Goal: Task Accomplishment & Management: Complete application form

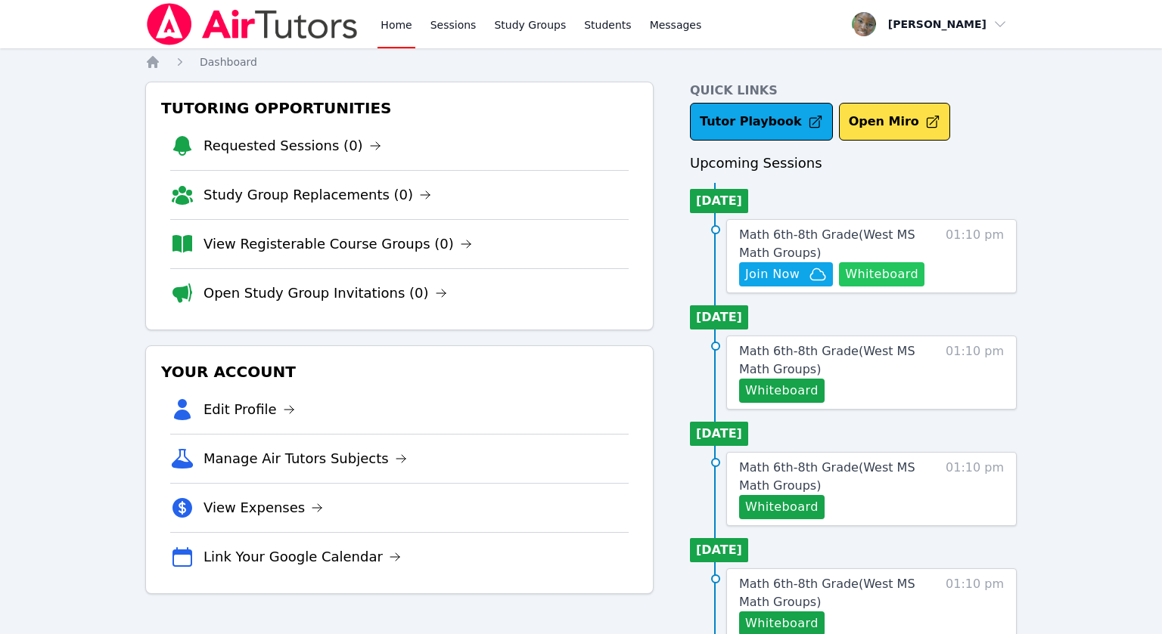
click at [863, 271] on button "Whiteboard" at bounding box center [881, 274] width 85 height 24
click at [445, 30] on link "Sessions" at bounding box center [453, 24] width 52 height 48
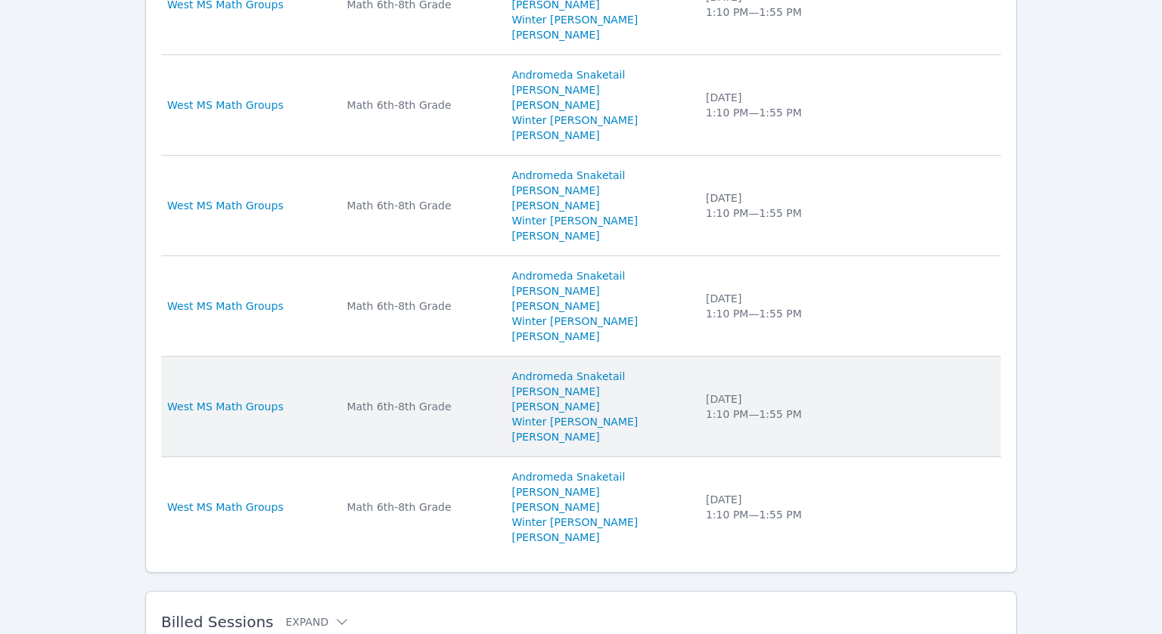
scroll to position [1074, 0]
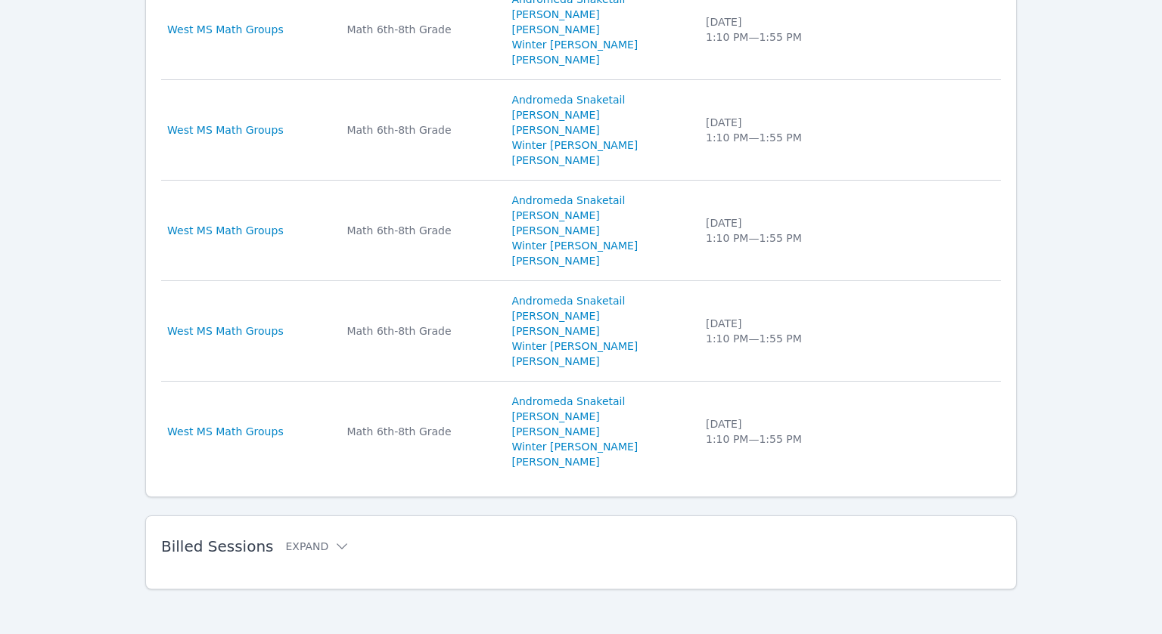
click at [299, 552] on div "Billed Sessions Expand" at bounding box center [556, 547] width 791 height 42
click at [297, 545] on button "Expand" at bounding box center [317, 546] width 64 height 15
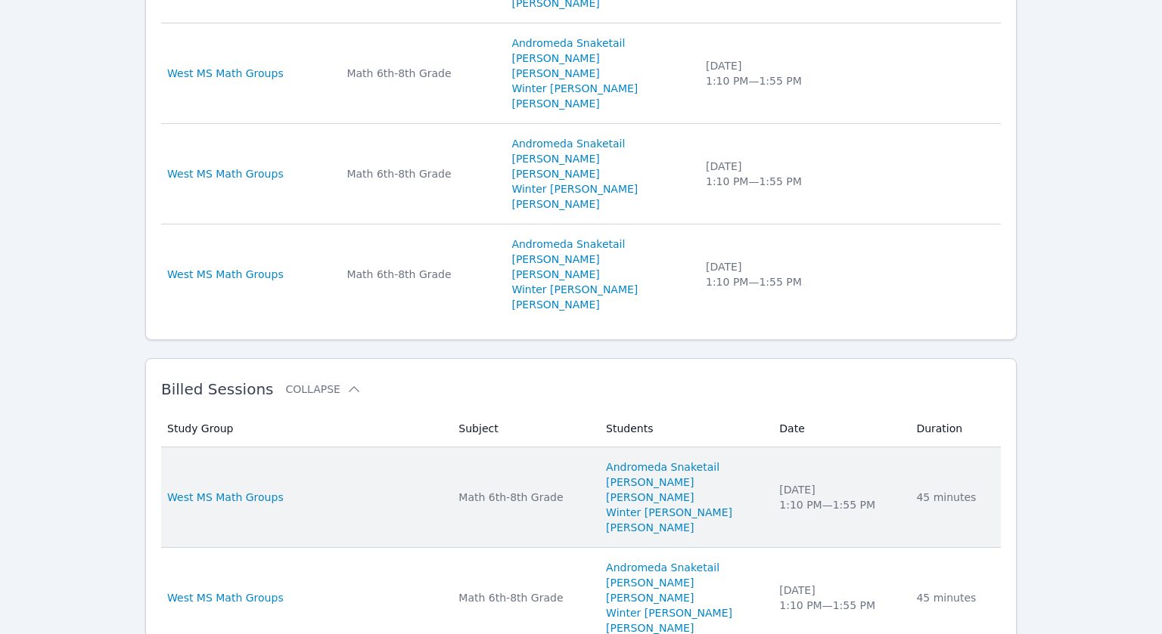
scroll to position [1246, 0]
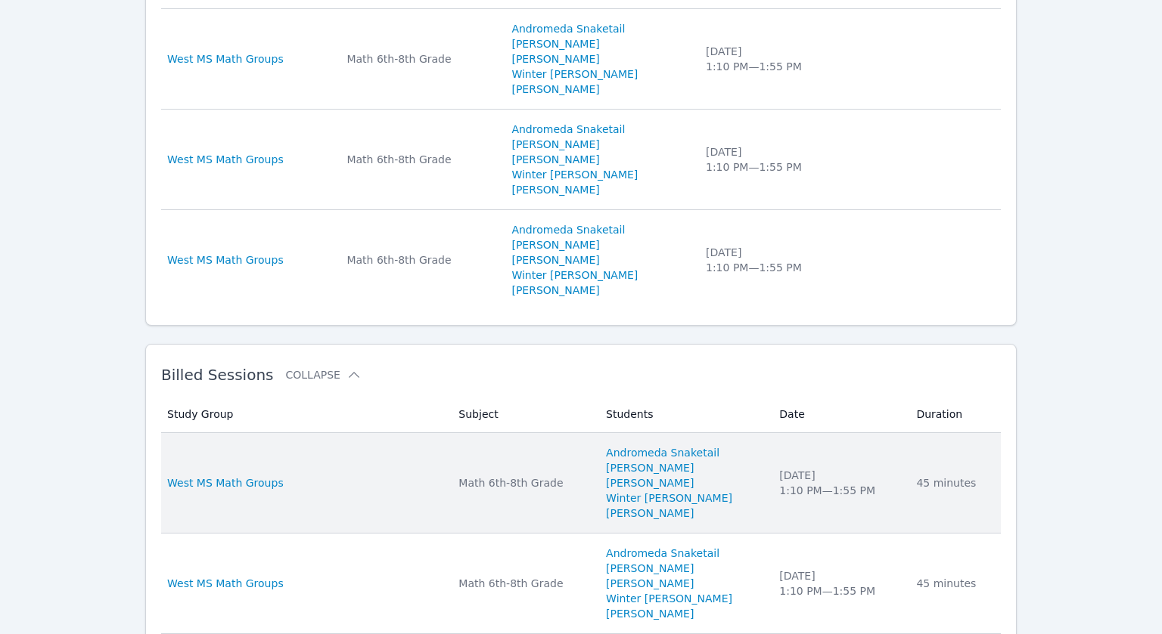
click at [281, 479] on div "West MS Math Groups" at bounding box center [303, 483] width 273 height 15
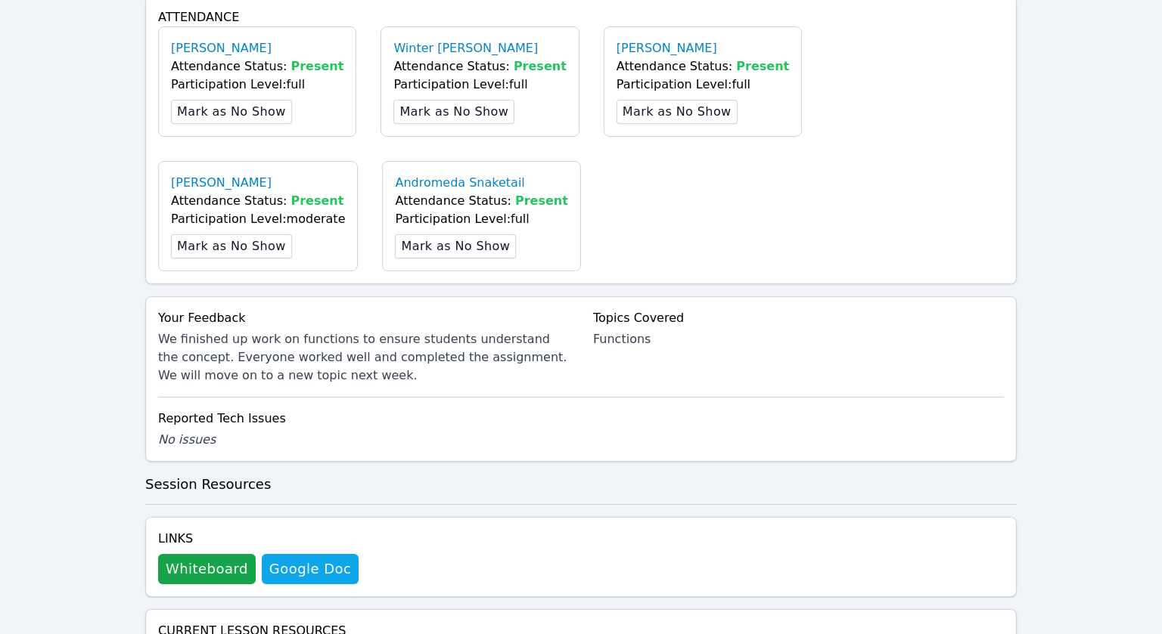
scroll to position [889, 0]
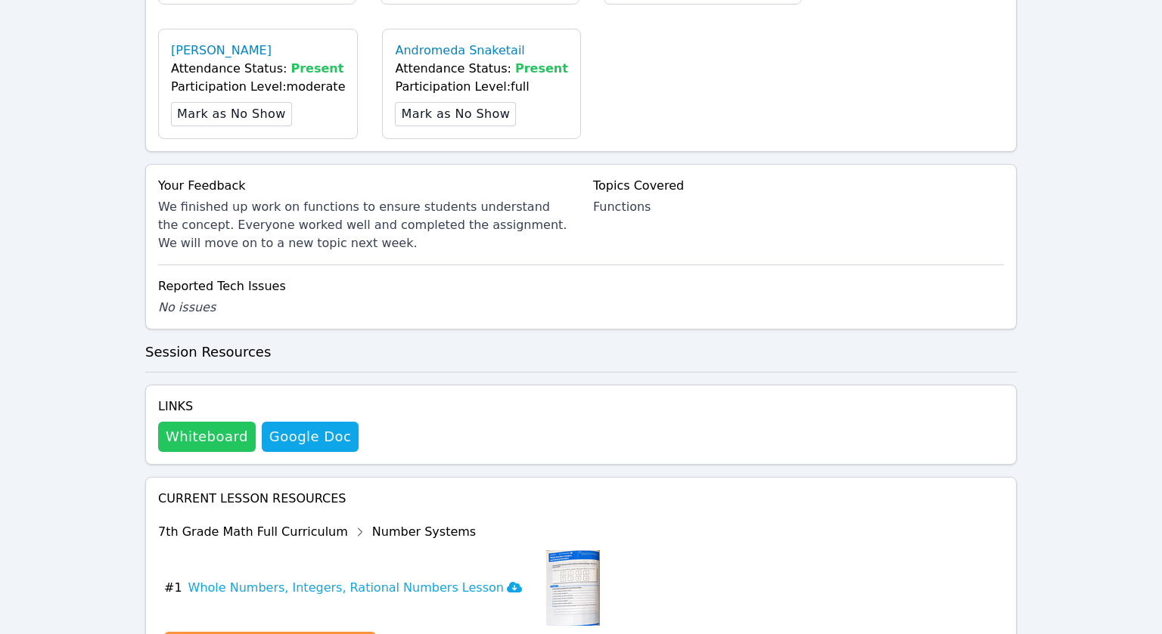
click at [211, 422] on button "Whiteboard" at bounding box center [207, 437] width 98 height 30
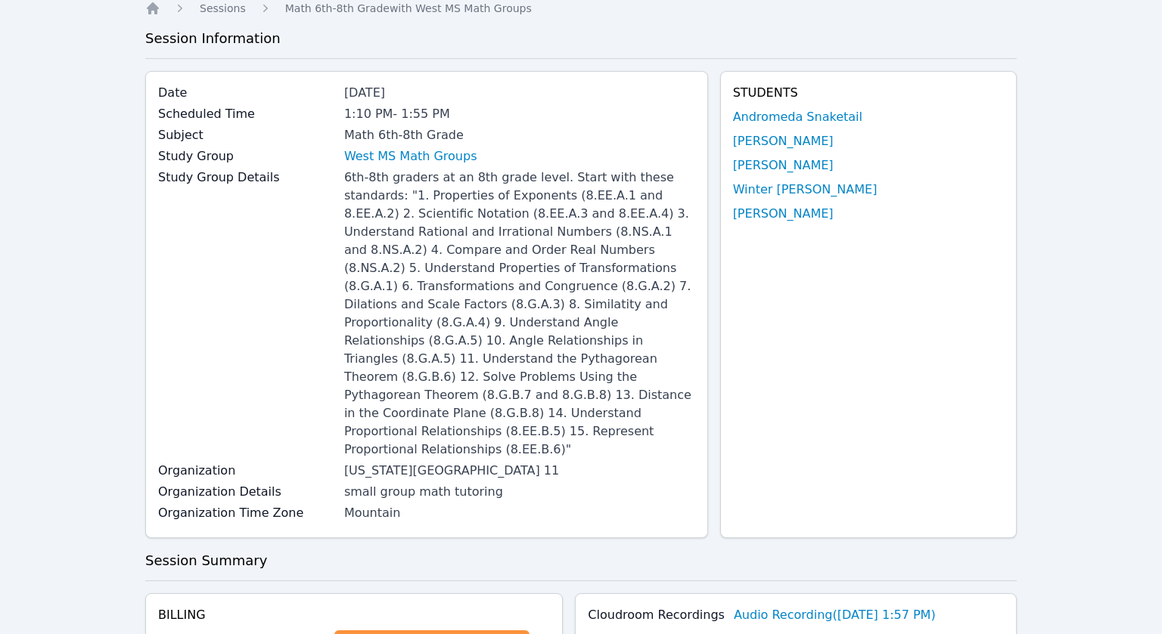
scroll to position [0, 0]
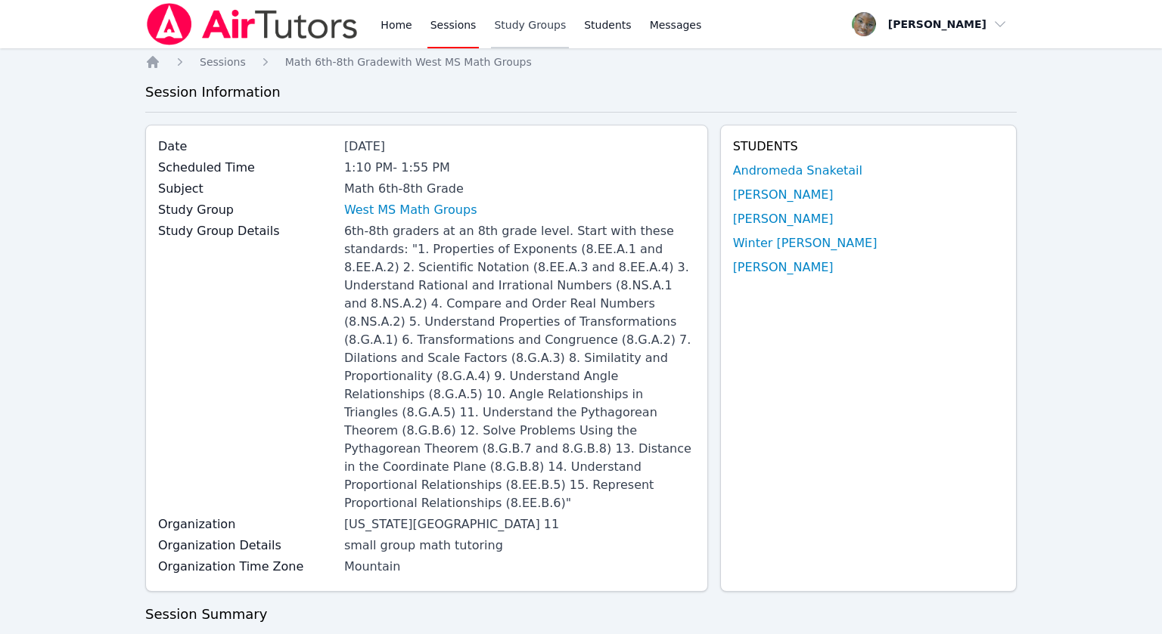
click at [504, 33] on link "Study Groups" at bounding box center [530, 24] width 78 height 48
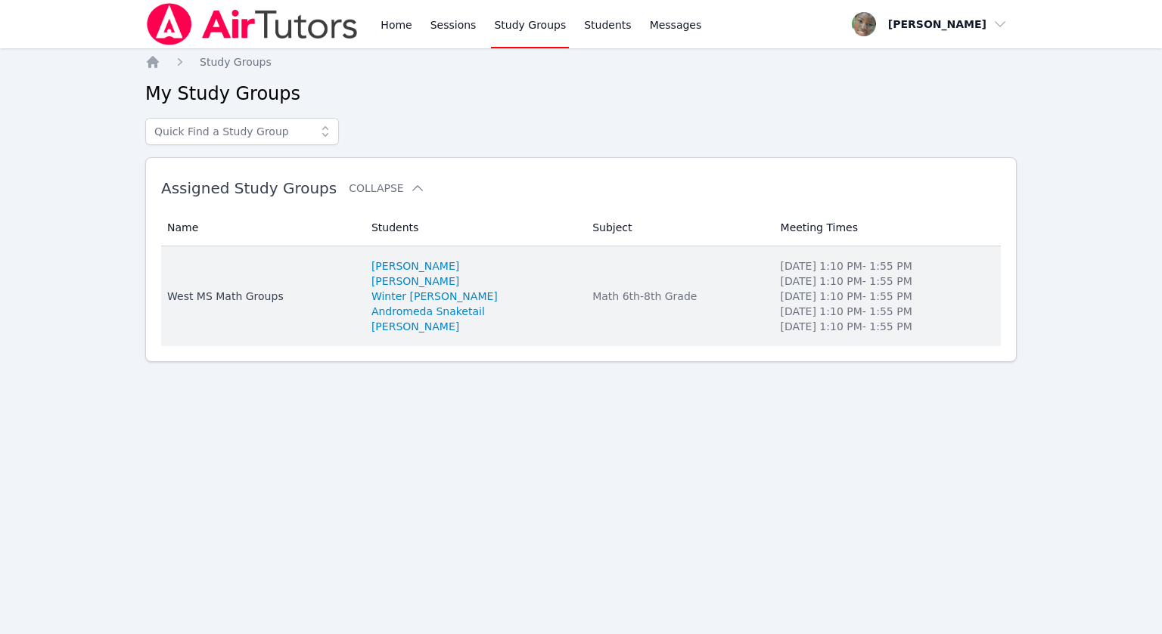
click at [240, 294] on div "West MS Math Groups" at bounding box center [260, 296] width 186 height 15
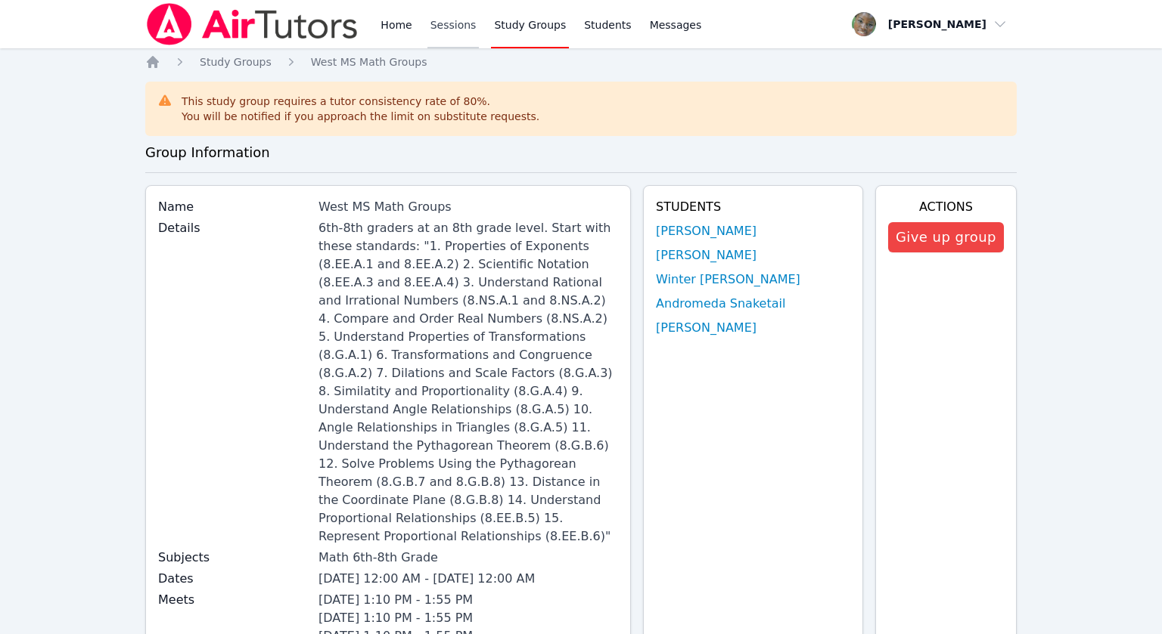
click at [453, 24] on link "Sessions" at bounding box center [453, 24] width 52 height 48
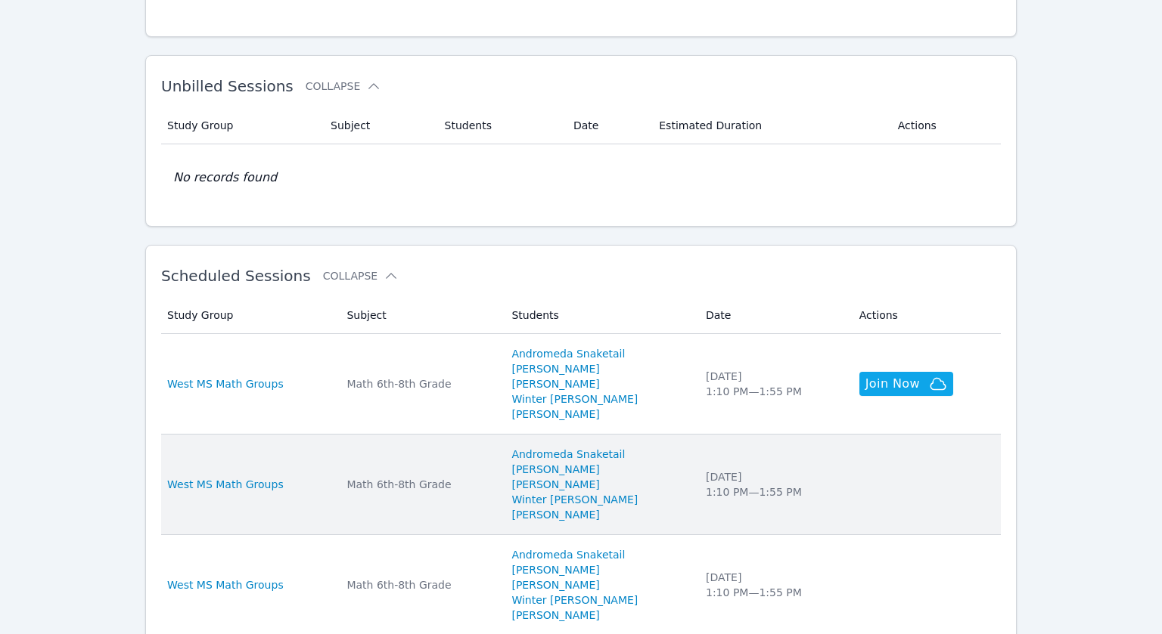
scroll to position [375, 0]
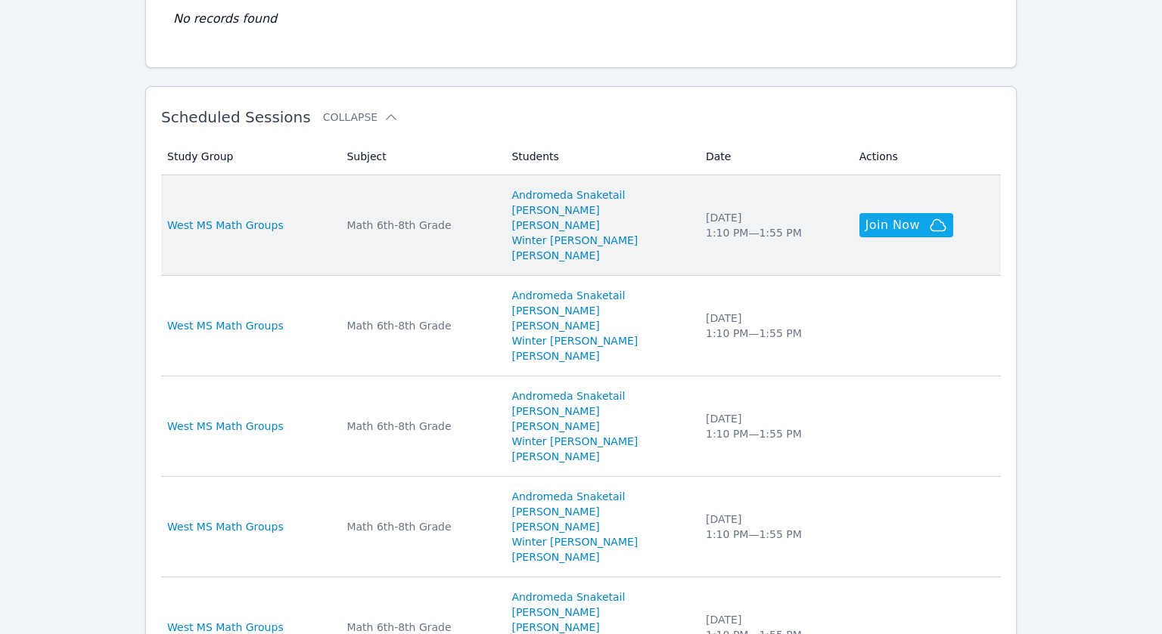
click at [300, 222] on div "West MS Math Groups" at bounding box center [247, 225] width 161 height 15
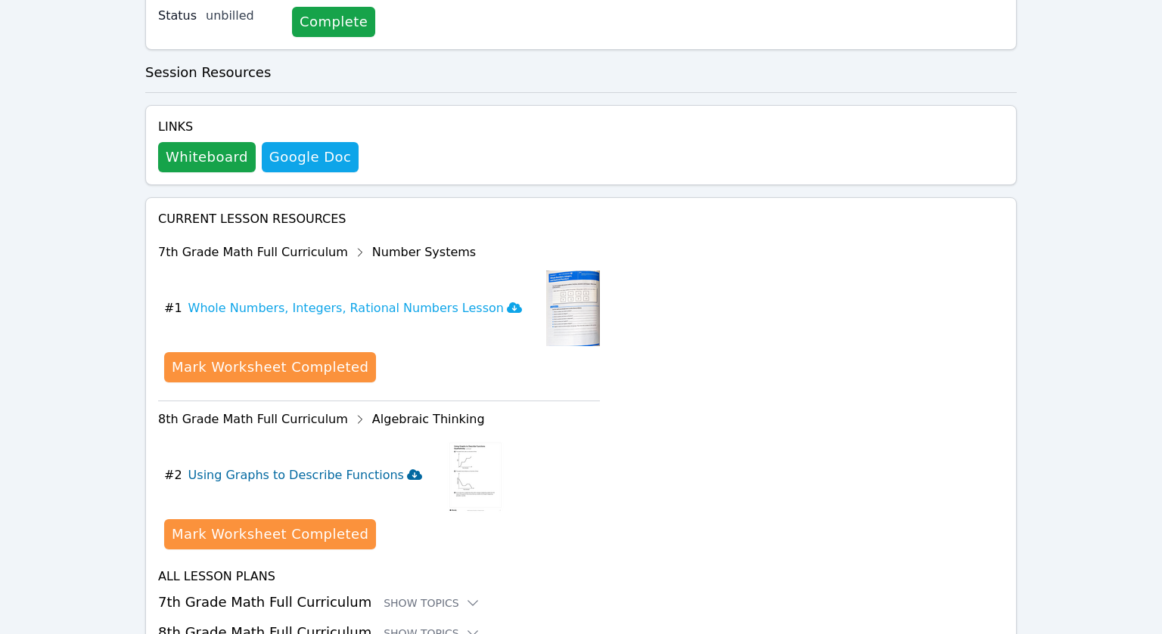
scroll to position [773, 0]
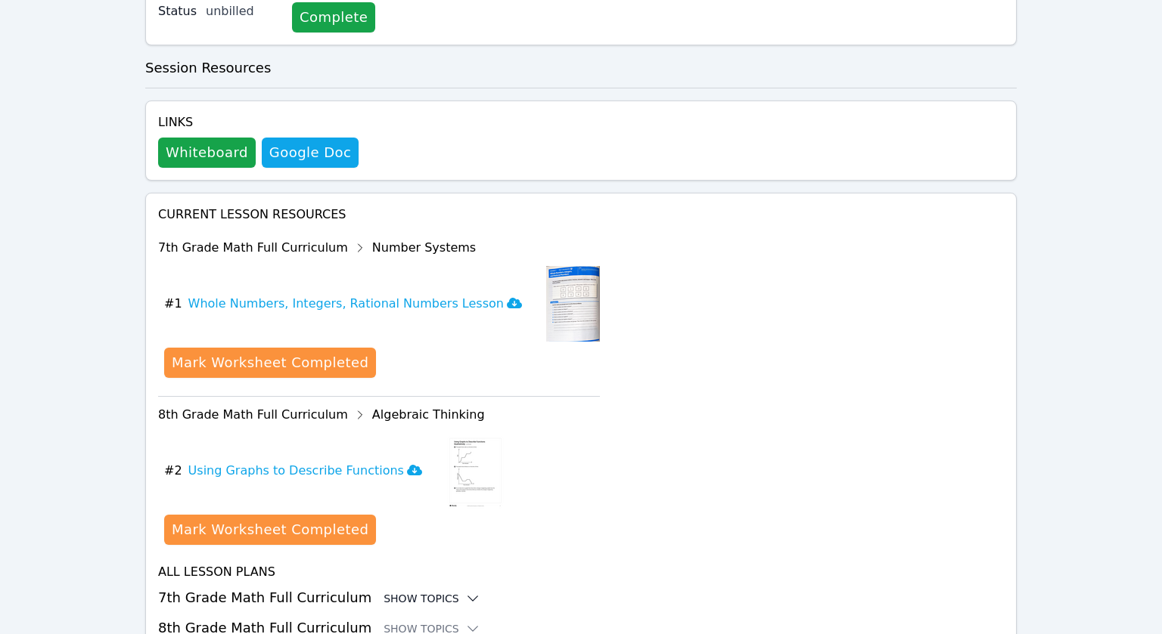
click at [465, 591] on icon at bounding box center [472, 598] width 15 height 15
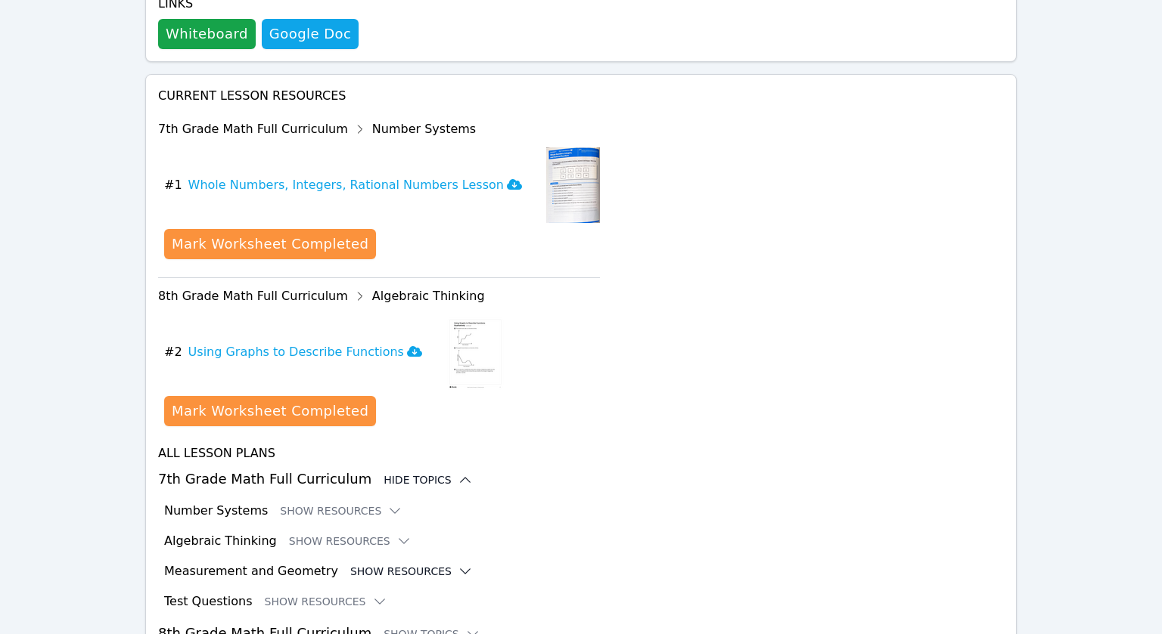
scroll to position [897, 0]
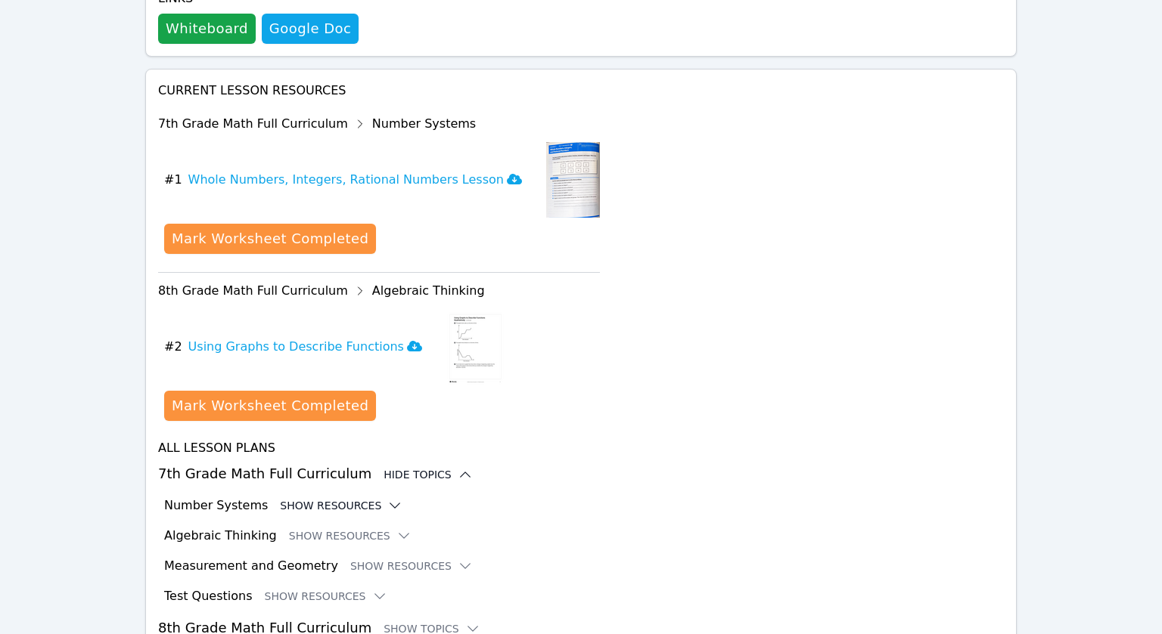
click at [387, 498] on icon at bounding box center [394, 505] width 15 height 15
click at [348, 498] on button "Show Resources" at bounding box center [341, 505] width 123 height 15
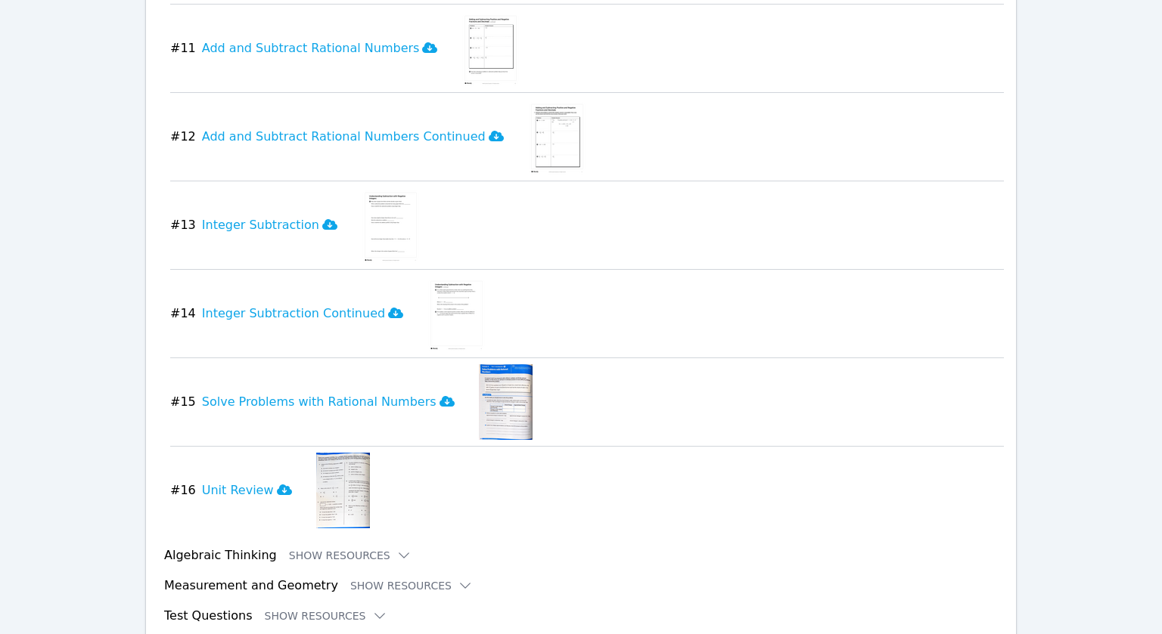
scroll to position [2322, 0]
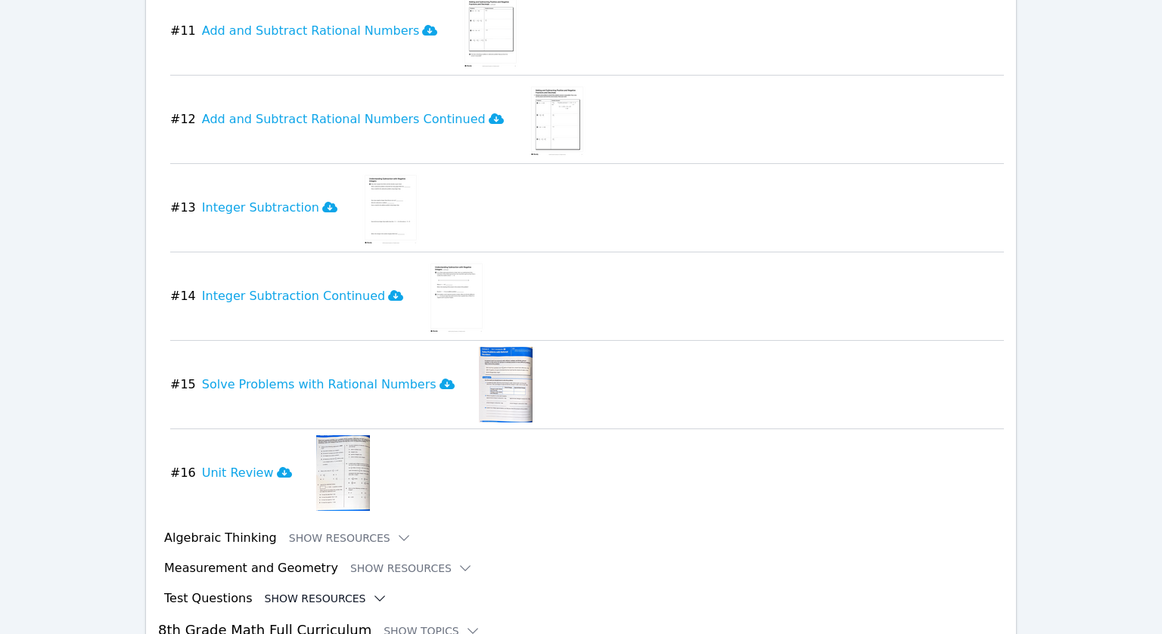
click at [324, 591] on button "Show Resources" at bounding box center [326, 598] width 123 height 15
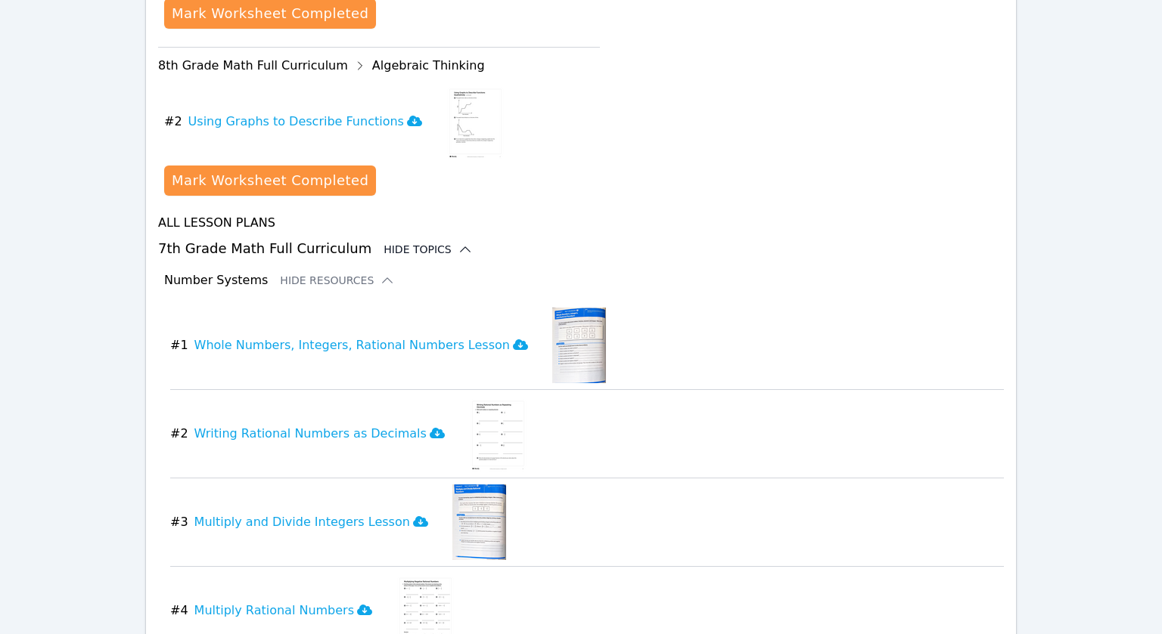
scroll to position [940, 0]
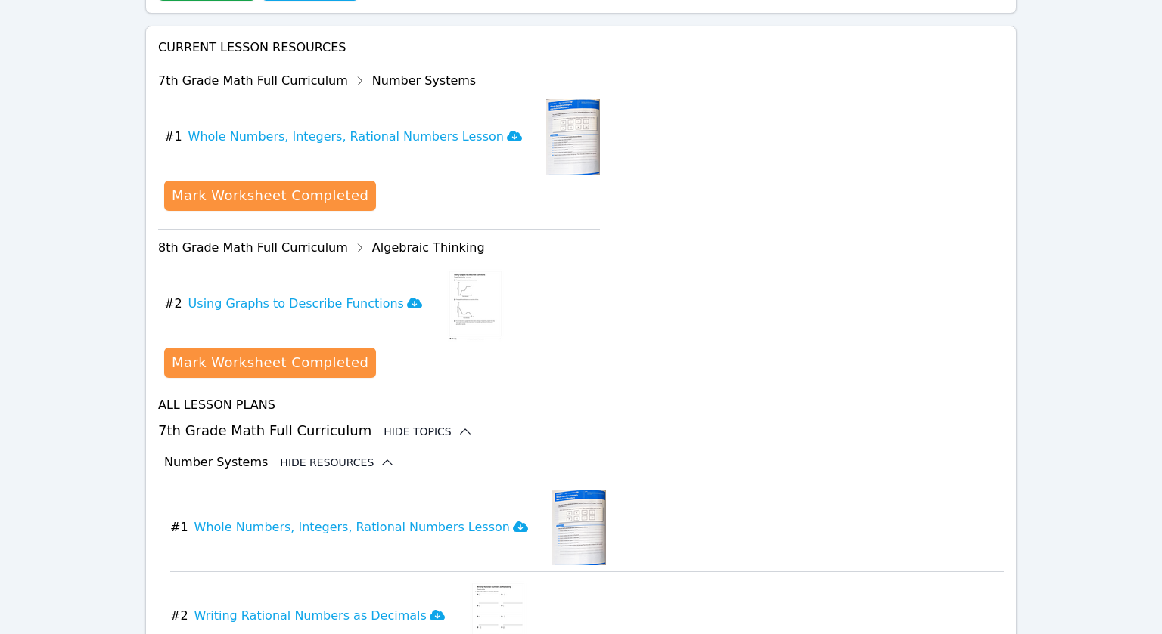
click at [380, 455] on icon at bounding box center [387, 462] width 15 height 15
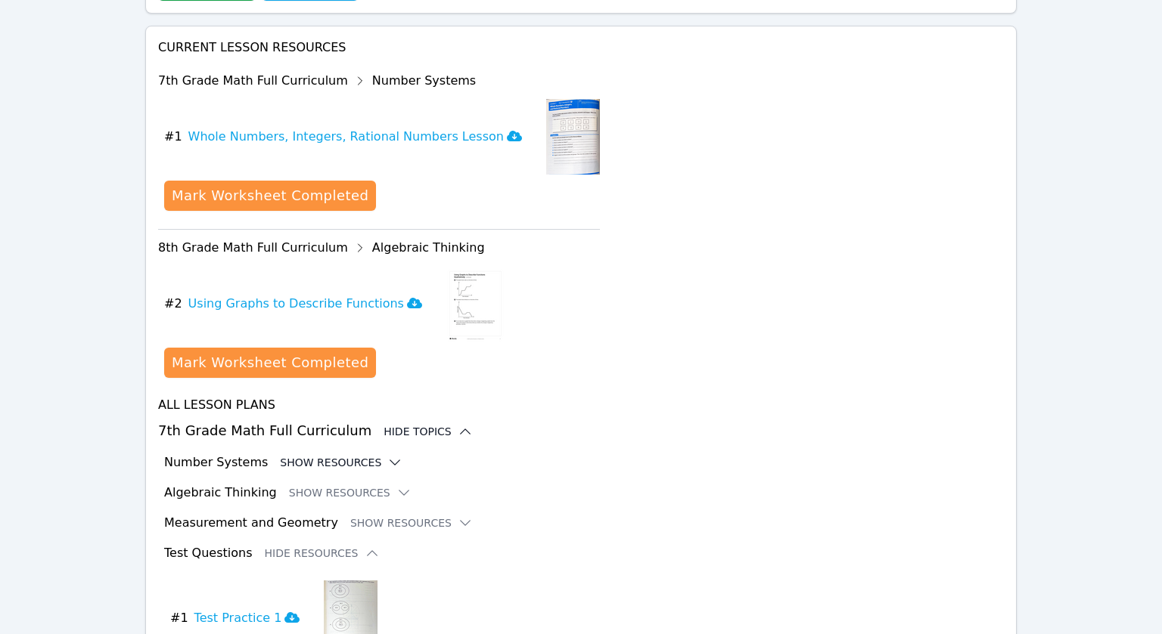
click at [361, 455] on button "Show Resources" at bounding box center [341, 462] width 123 height 15
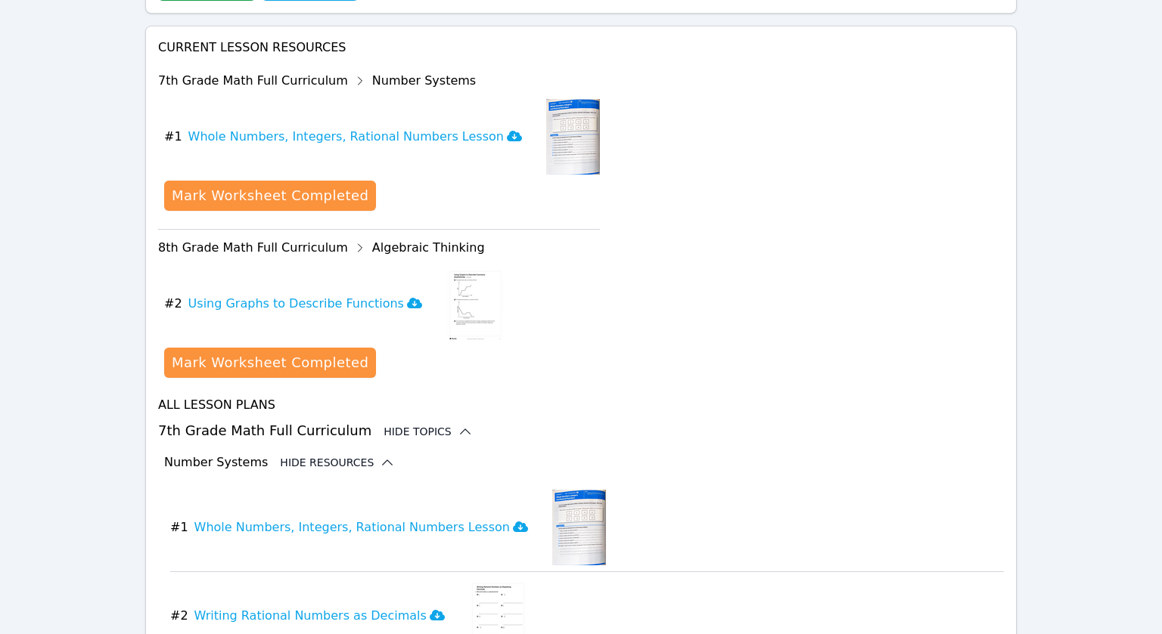
click at [380, 455] on icon at bounding box center [387, 462] width 15 height 15
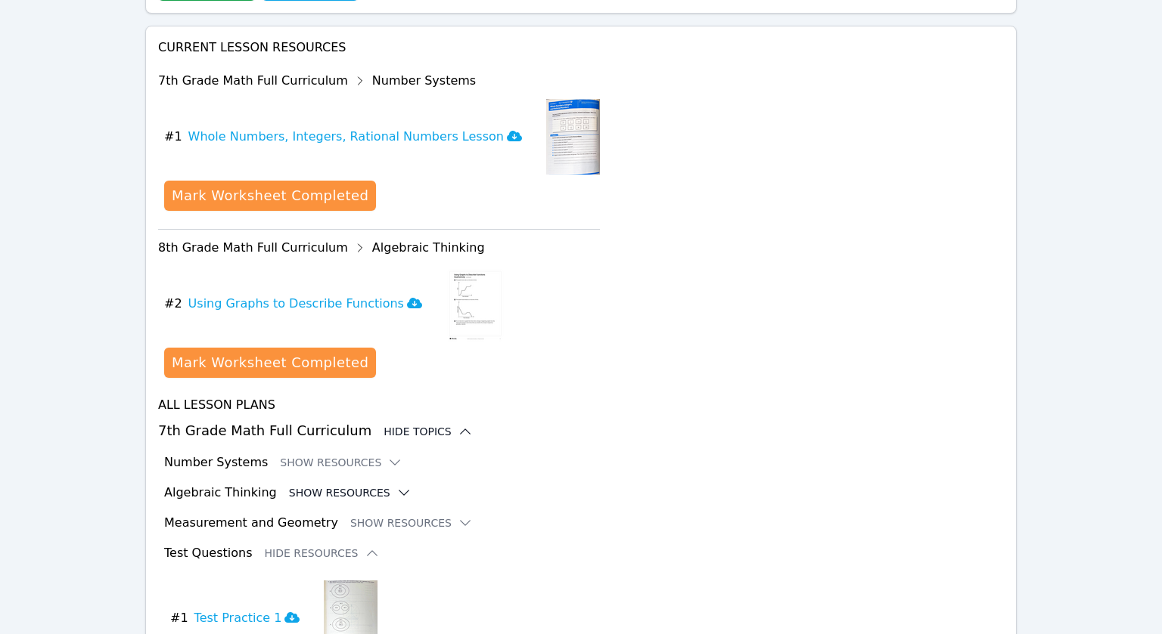
click at [396, 486] on icon at bounding box center [403, 493] width 15 height 15
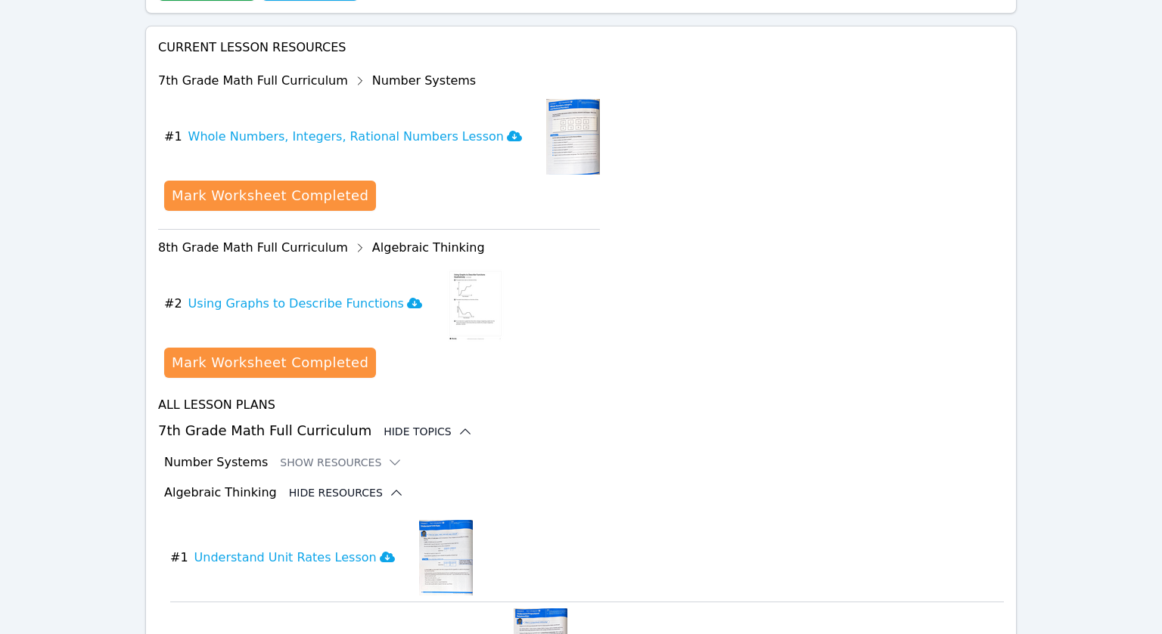
click at [389, 486] on icon at bounding box center [396, 493] width 15 height 15
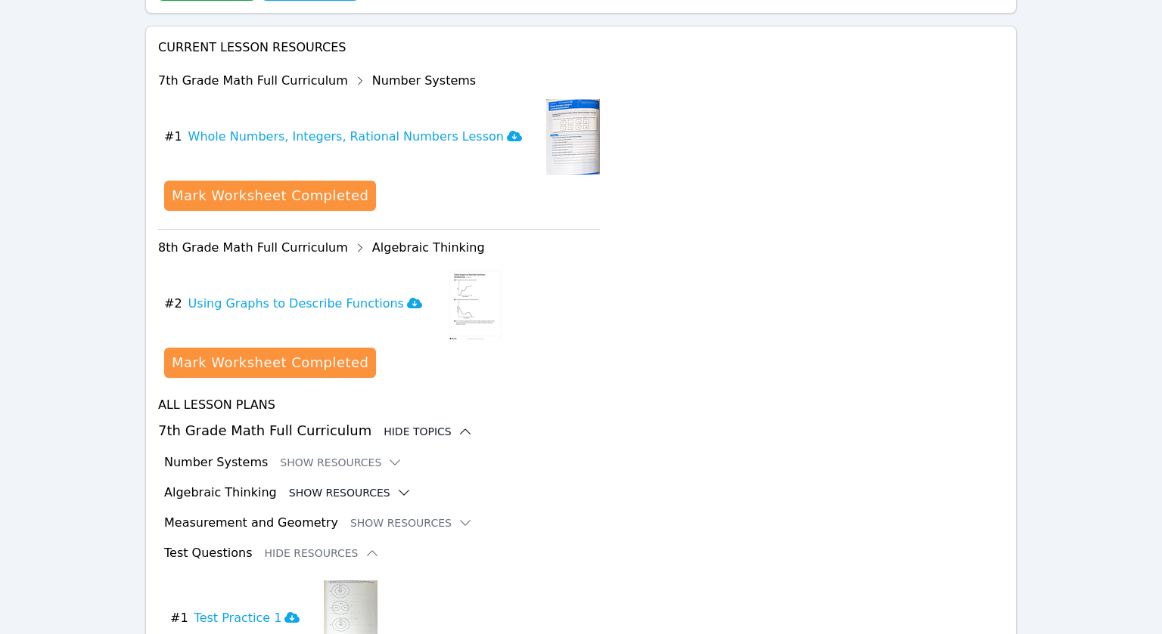
click at [458, 424] on icon at bounding box center [465, 431] width 15 height 15
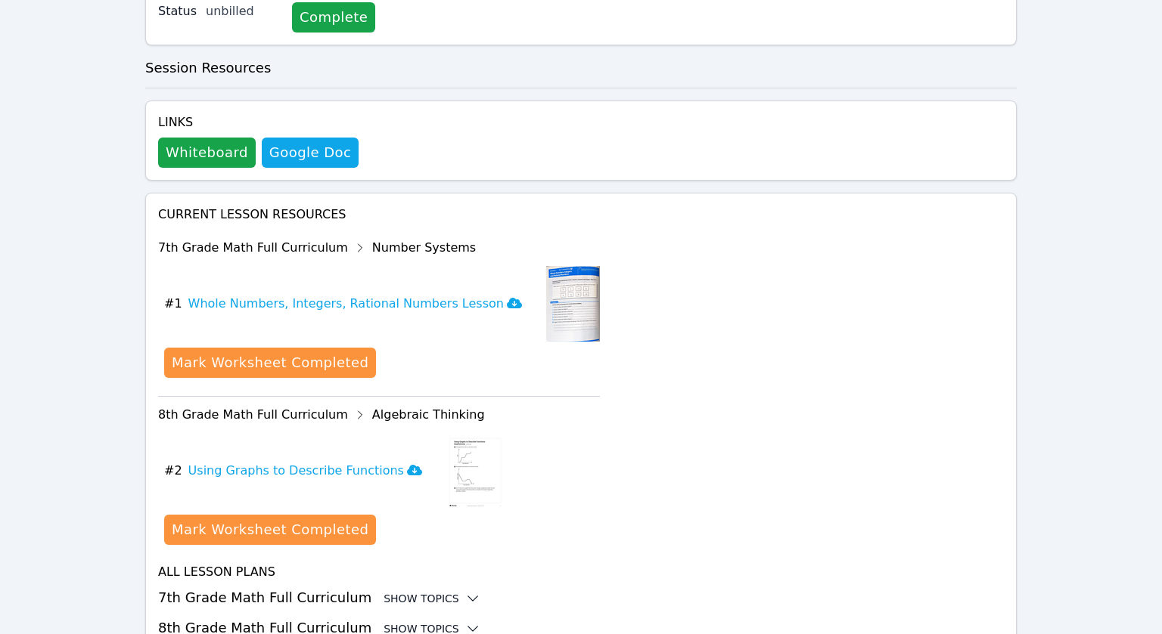
click at [427, 622] on div "Show Topics" at bounding box center [431, 629] width 97 height 15
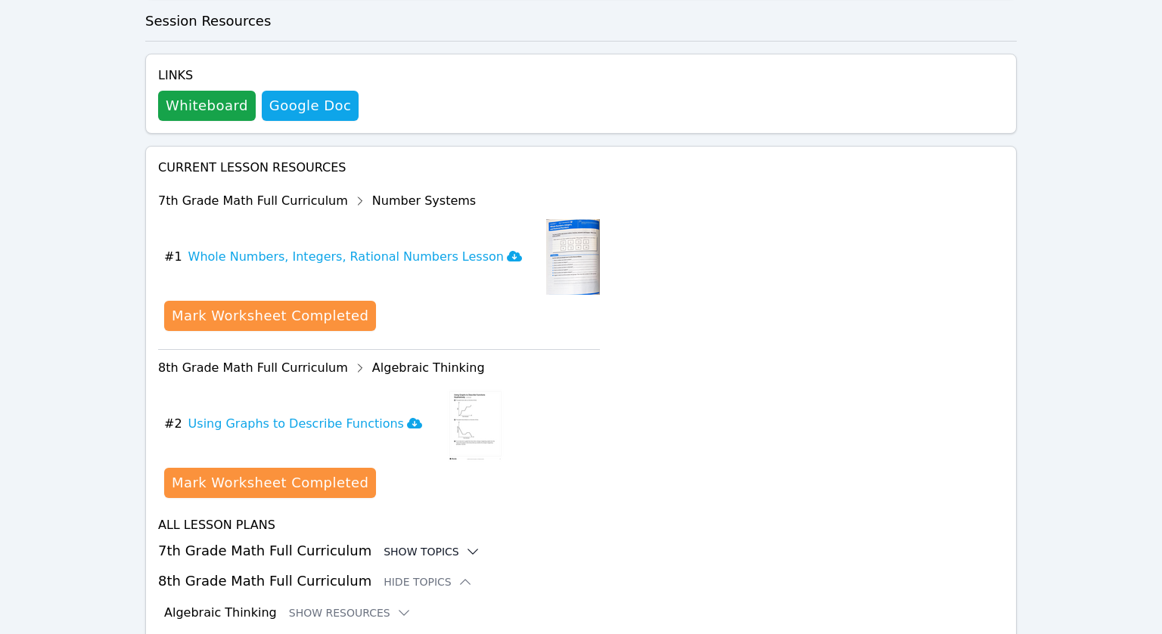
scroll to position [821, 0]
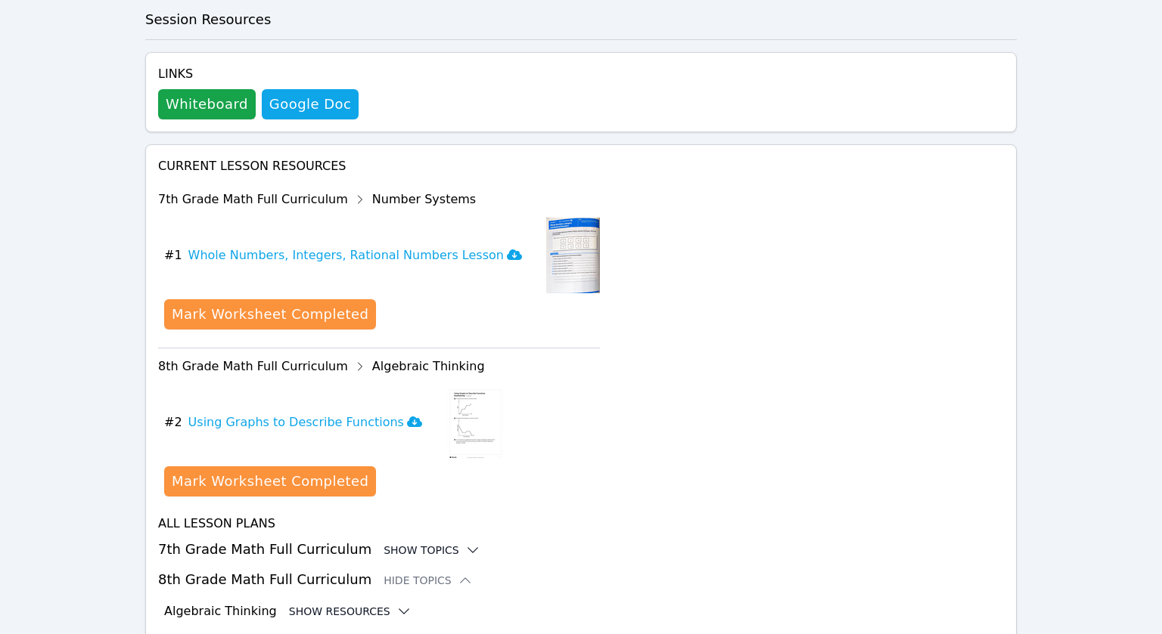
click at [370, 604] on button "Show Resources" at bounding box center [350, 611] width 123 height 15
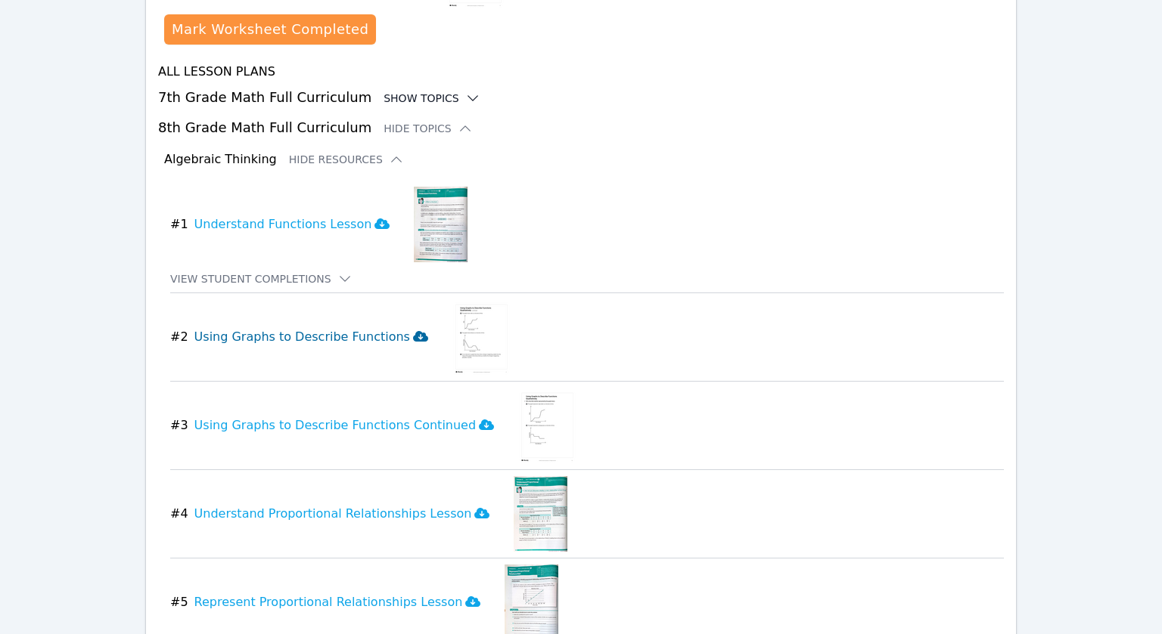
scroll to position [1065, 0]
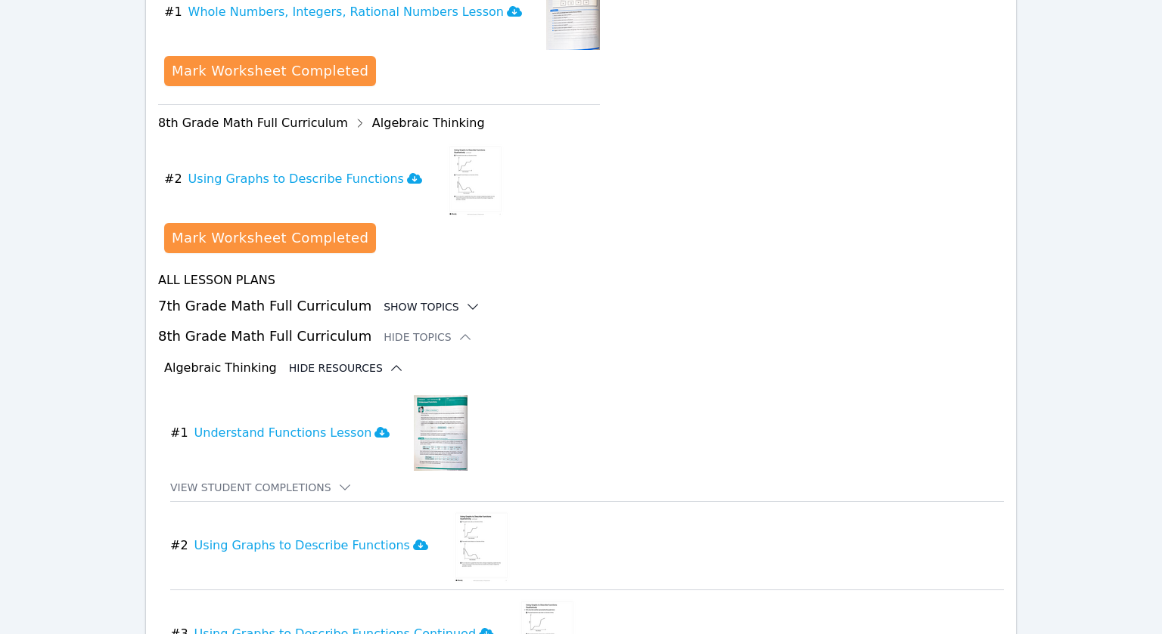
click at [389, 361] on icon at bounding box center [396, 368] width 15 height 15
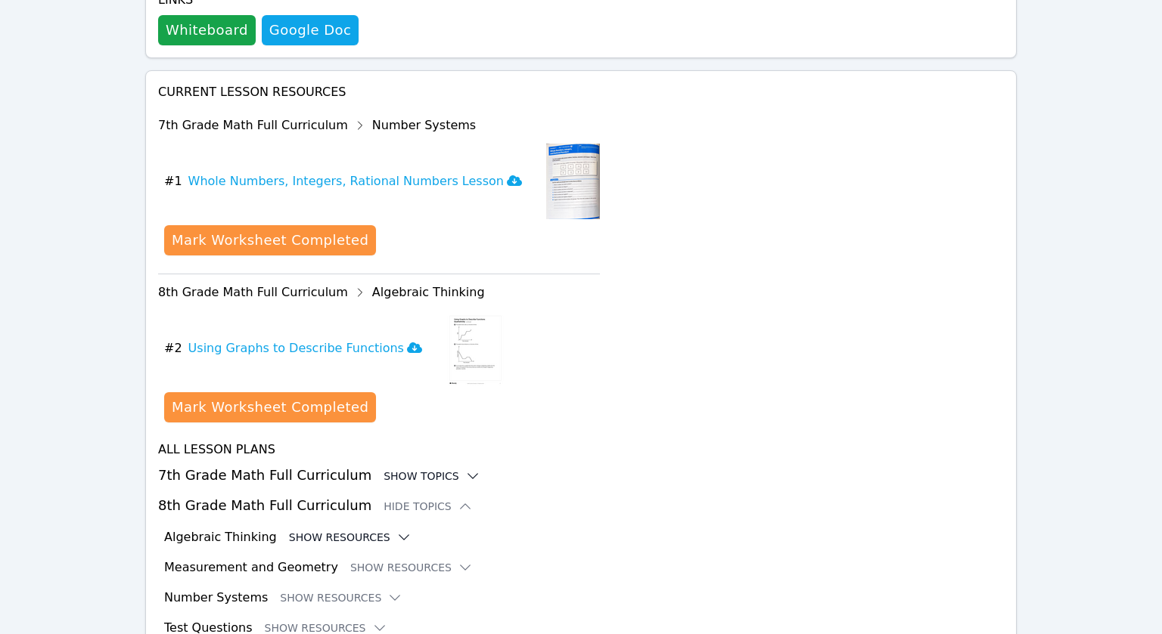
scroll to position [897, 0]
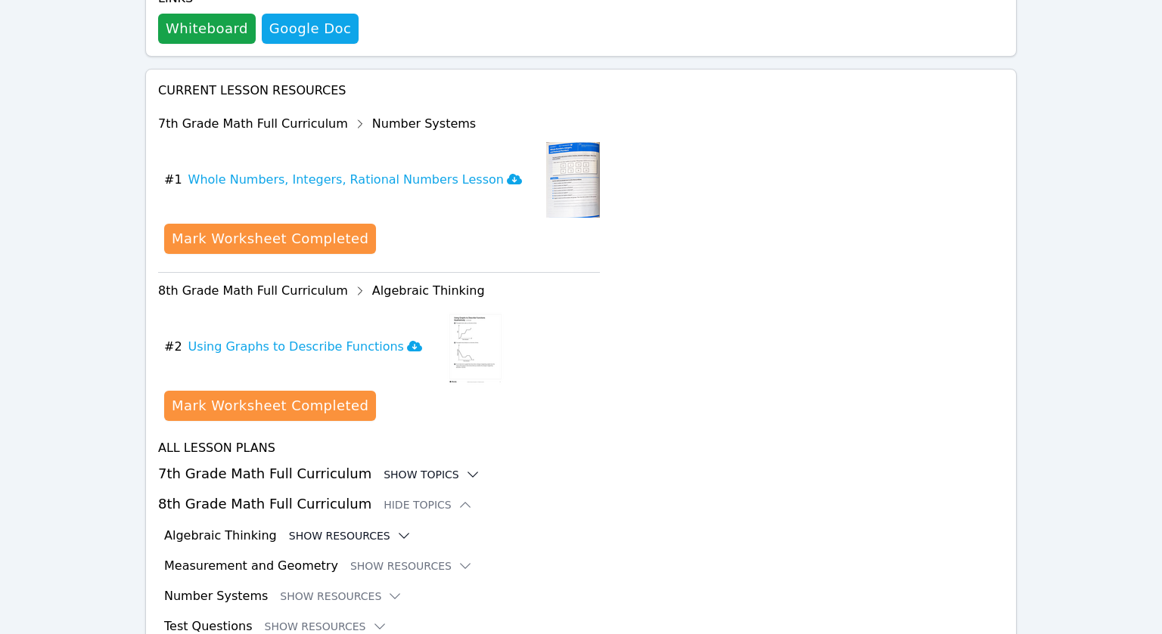
click at [363, 529] on button "Show Resources" at bounding box center [350, 536] width 123 height 15
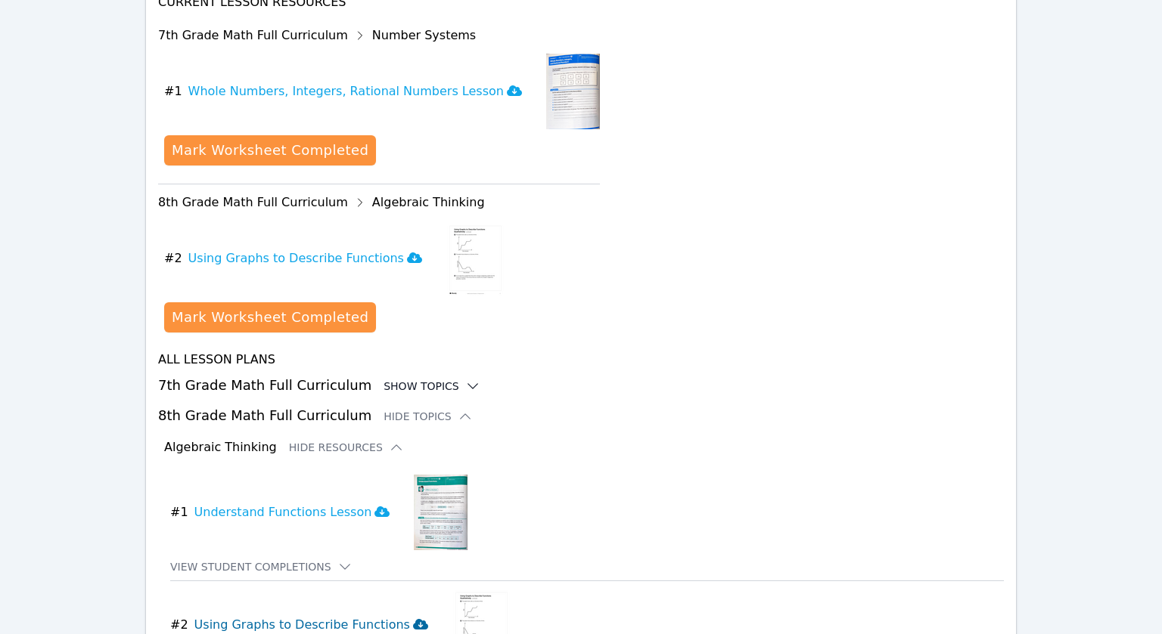
scroll to position [799, 0]
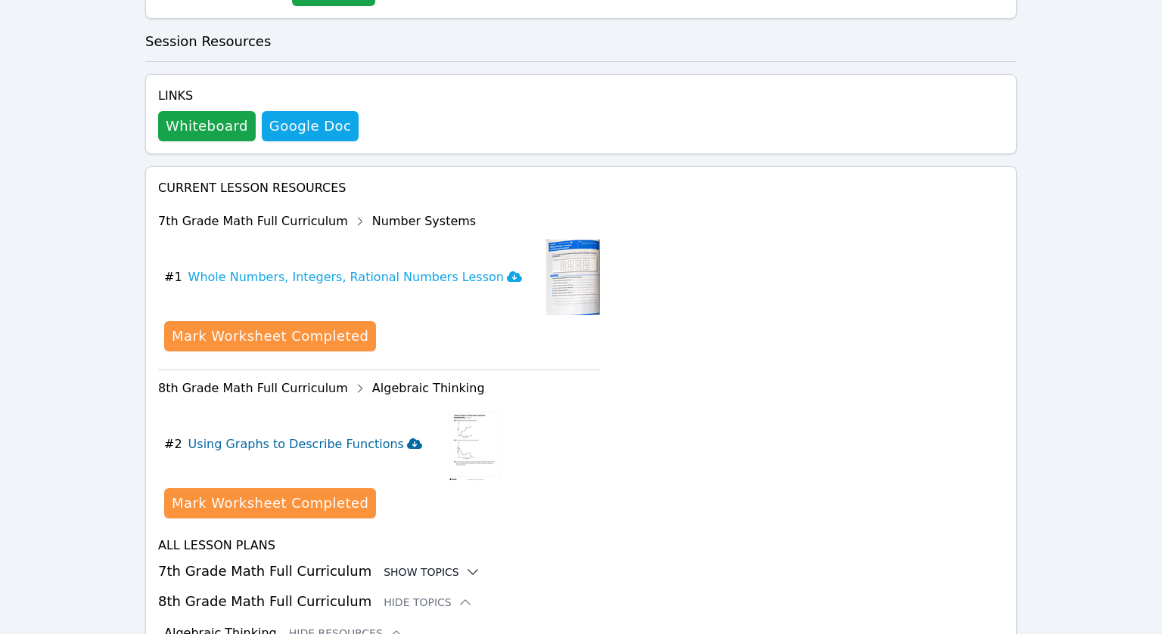
click at [307, 436] on h3 "Using Graphs to Describe Functions" at bounding box center [305, 445] width 234 height 18
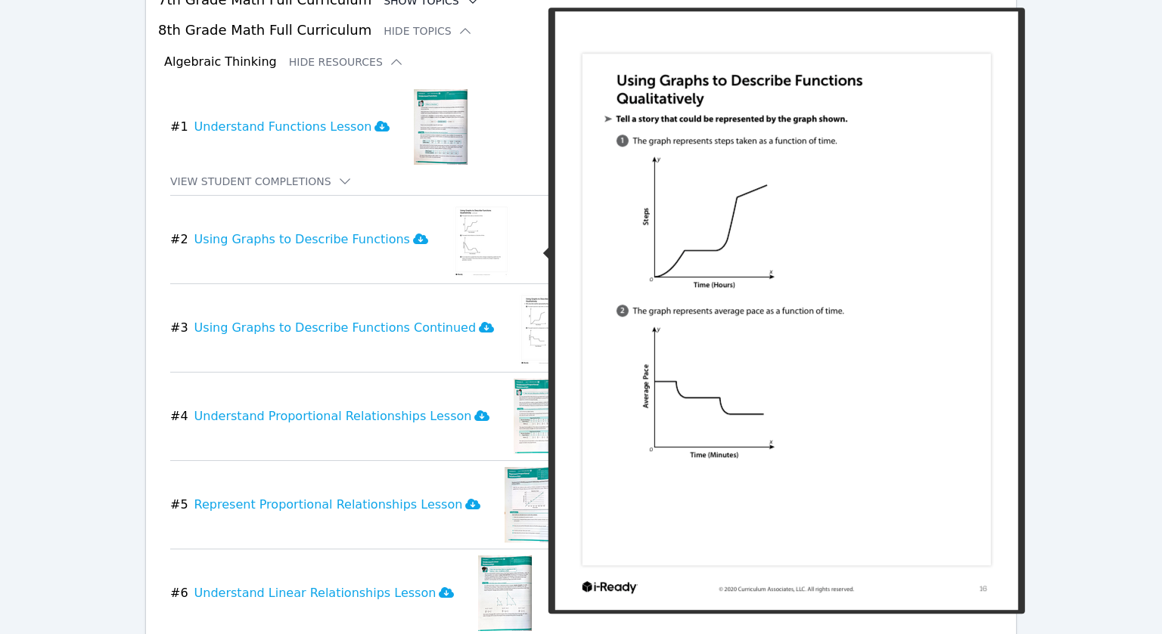
scroll to position [1377, 0]
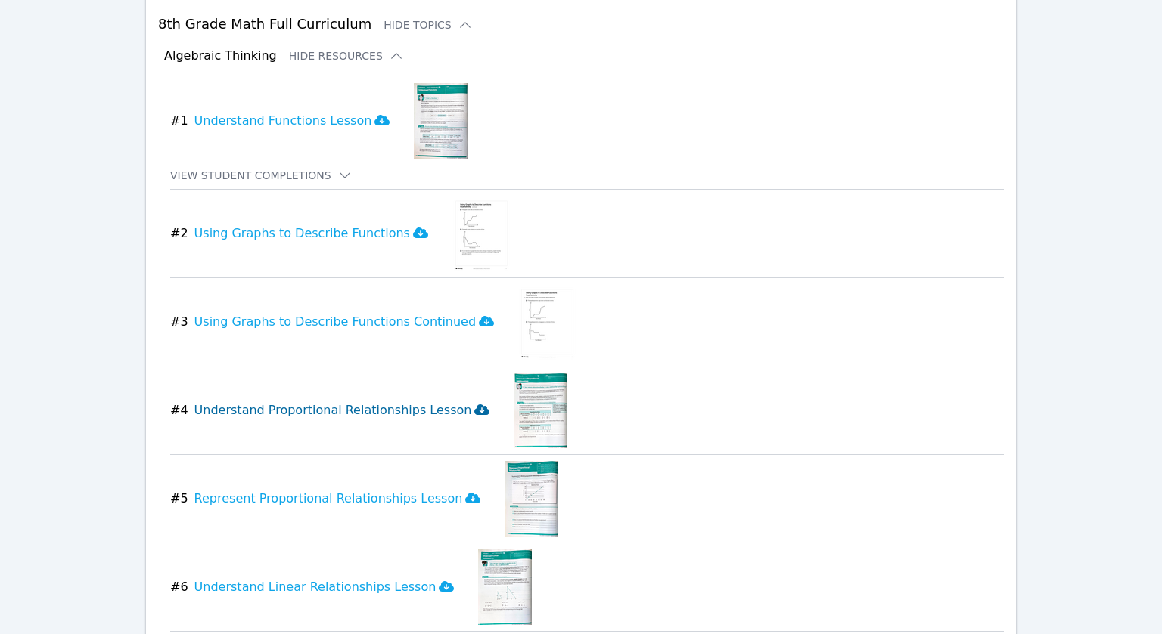
click at [386, 402] on h3 "Understand Proportional Relationships Lesson" at bounding box center [342, 411] width 296 height 18
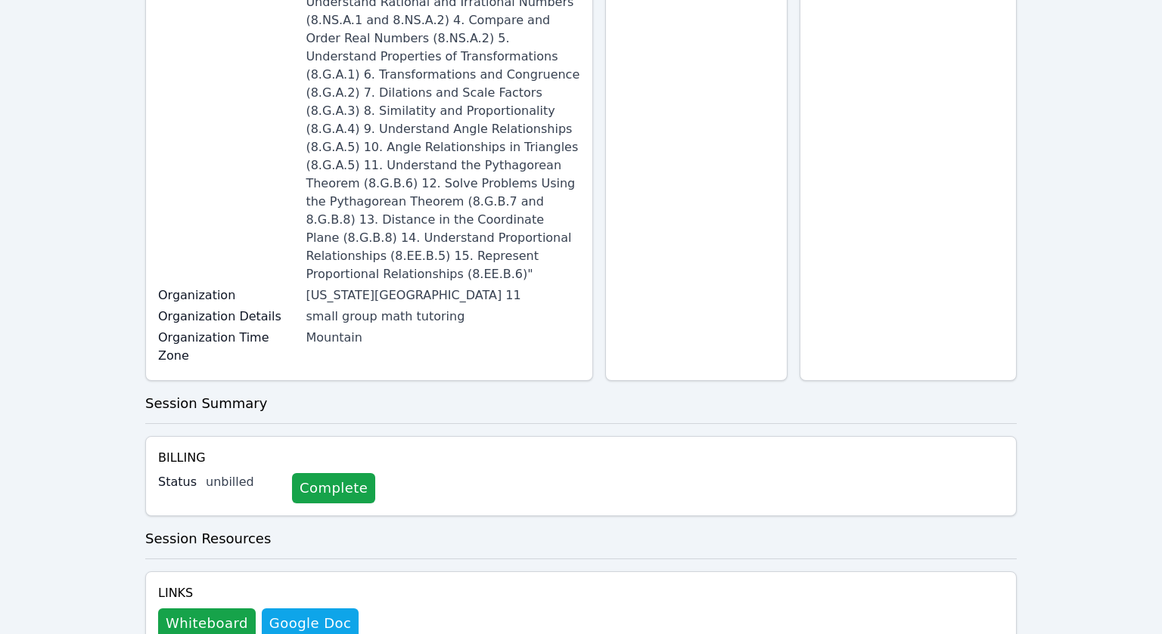
scroll to position [0, 0]
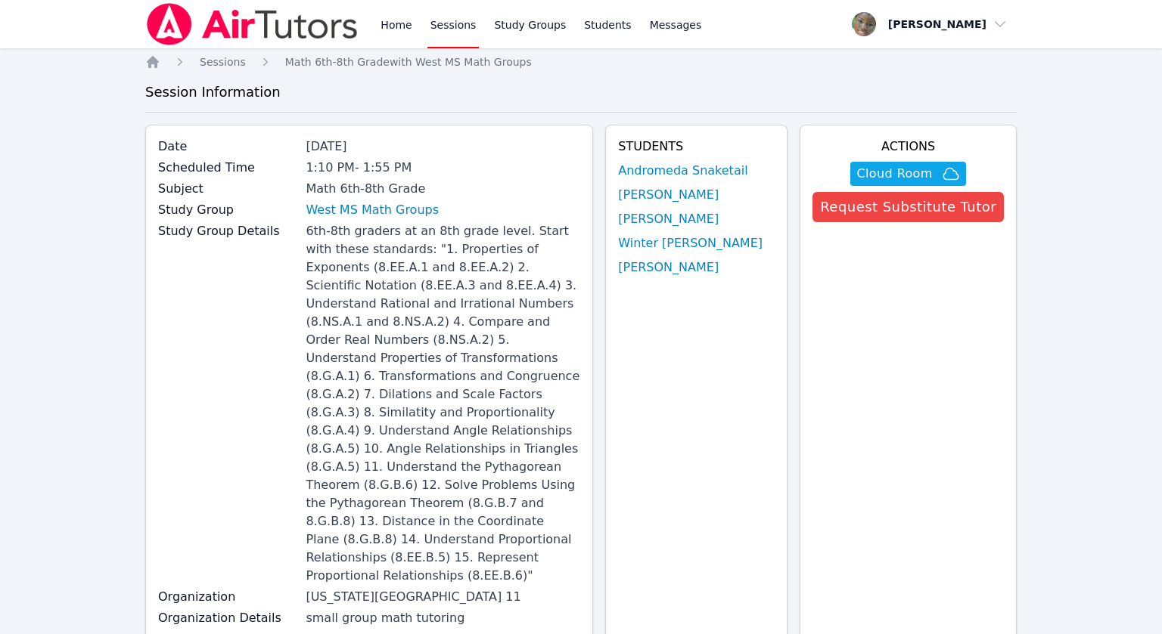
click at [441, 34] on link "Sessions" at bounding box center [453, 24] width 52 height 48
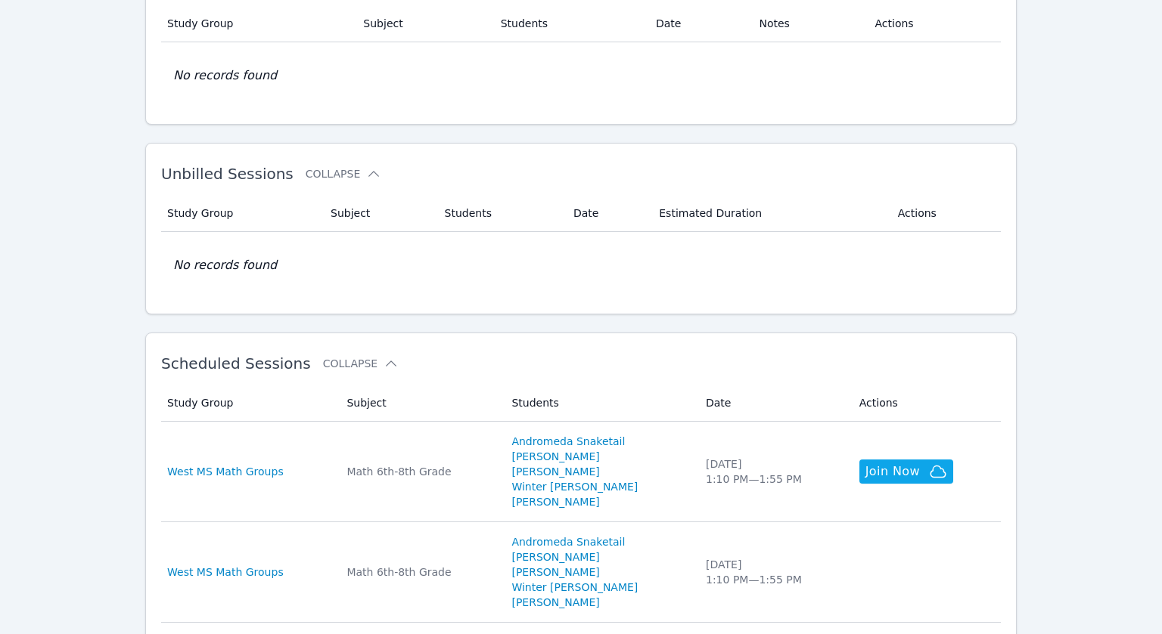
scroll to position [135, 0]
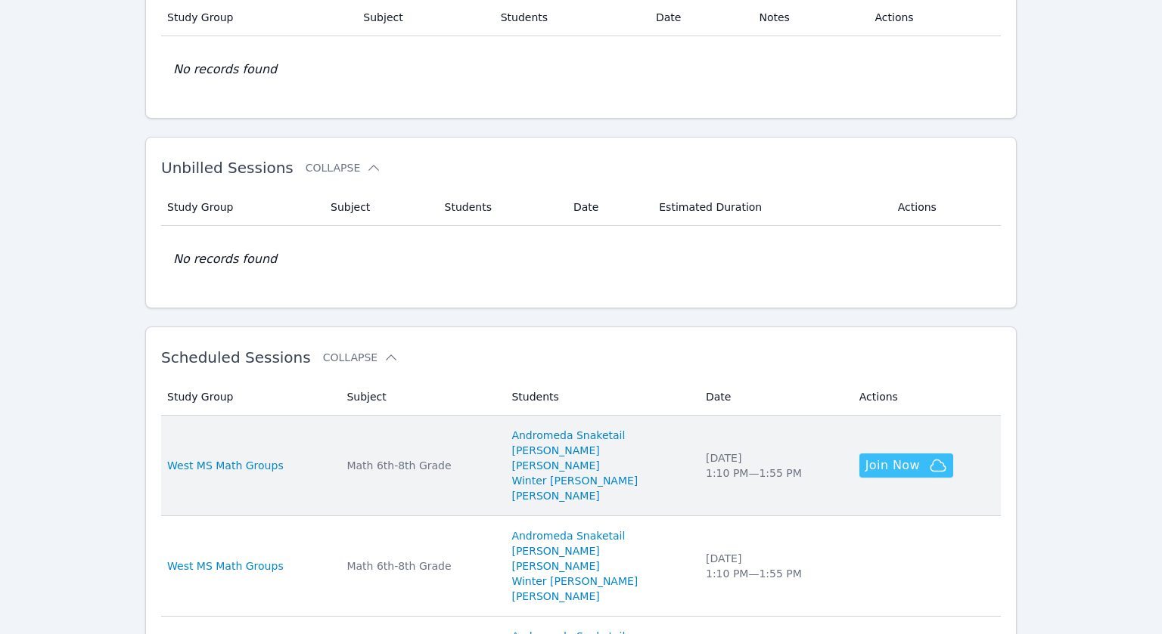
click at [865, 470] on span "Join Now" at bounding box center [892, 466] width 54 height 18
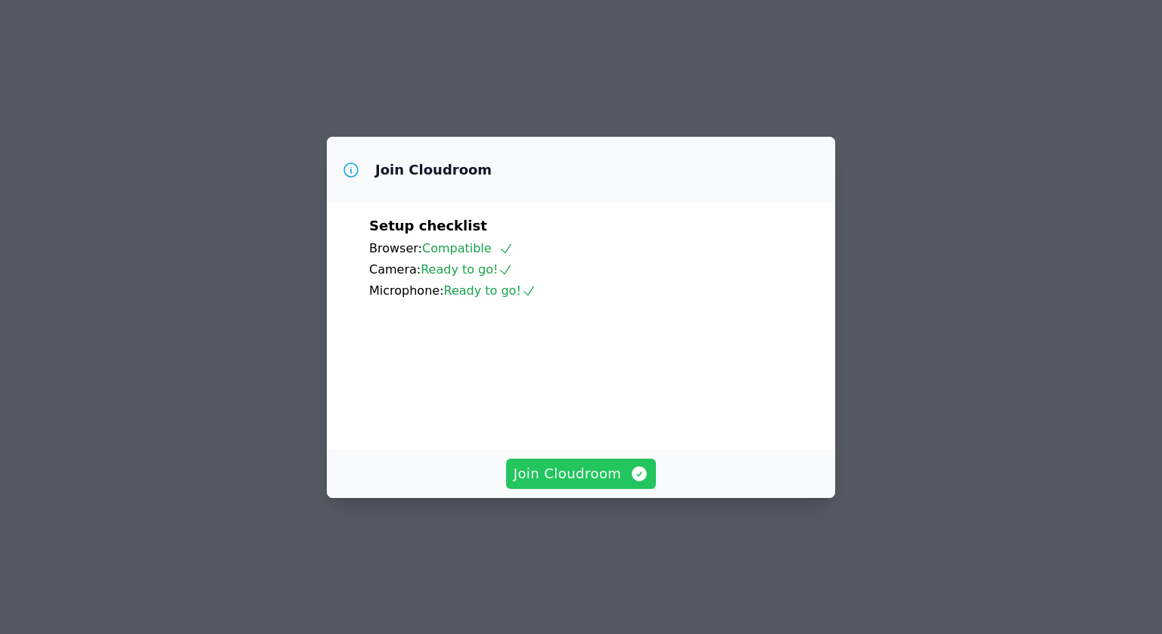
click at [541, 485] on span "Join Cloudroom" at bounding box center [580, 474] width 135 height 21
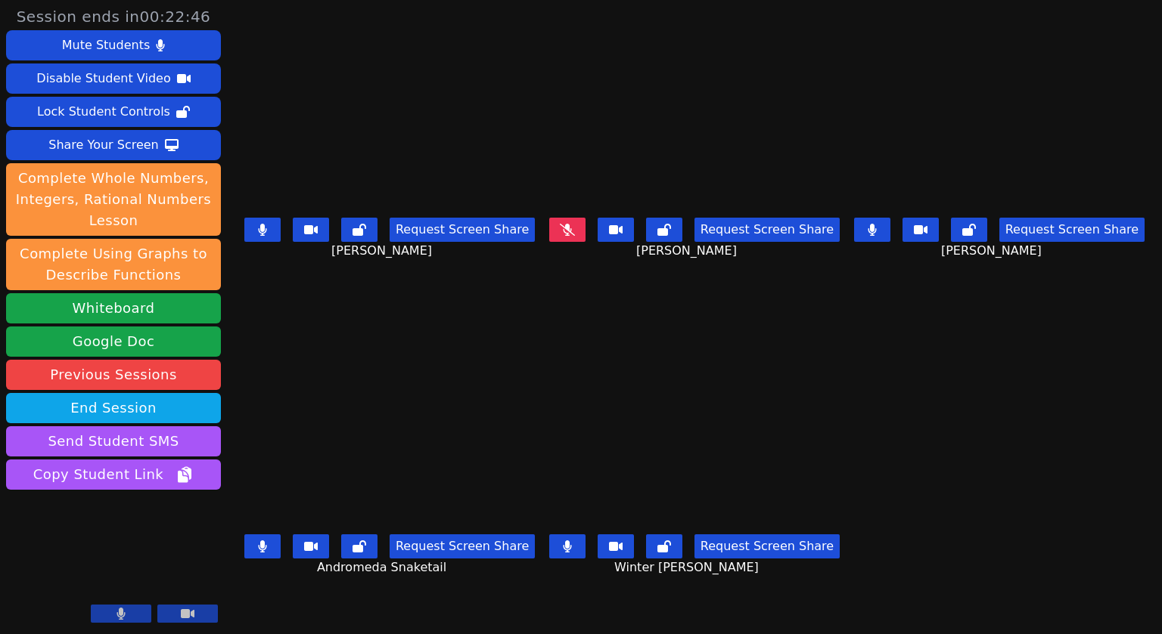
click at [258, 235] on icon at bounding box center [262, 230] width 9 height 12
click at [261, 549] on icon at bounding box center [262, 547] width 8 height 12
click at [561, 555] on button at bounding box center [567, 547] width 36 height 24
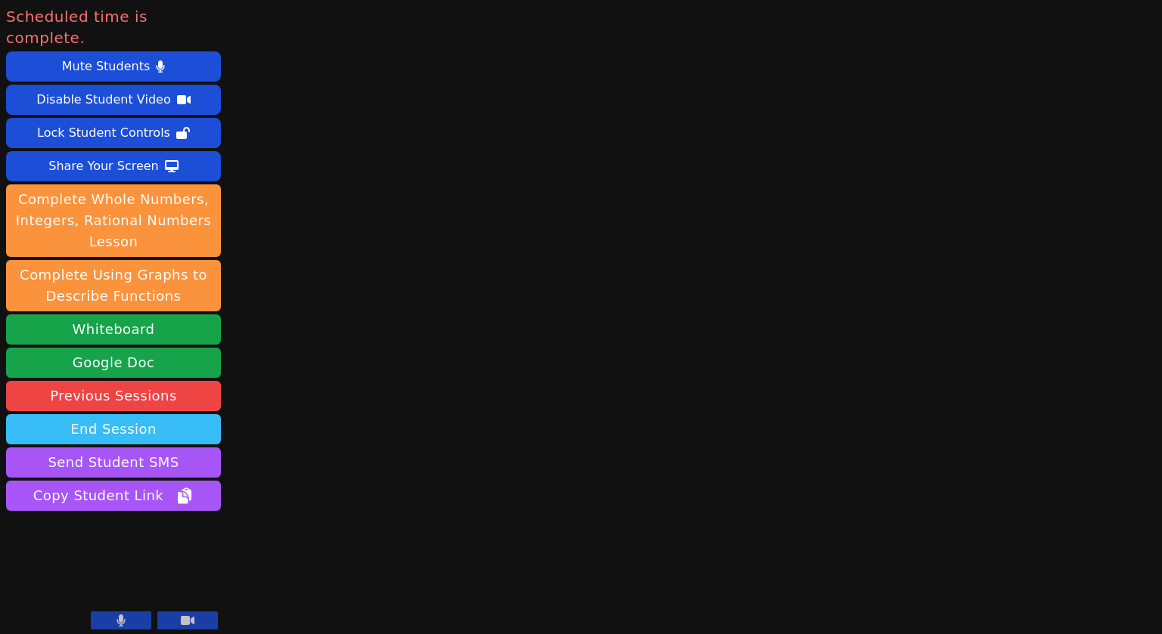
click at [112, 414] on button "End Session" at bounding box center [113, 429] width 215 height 30
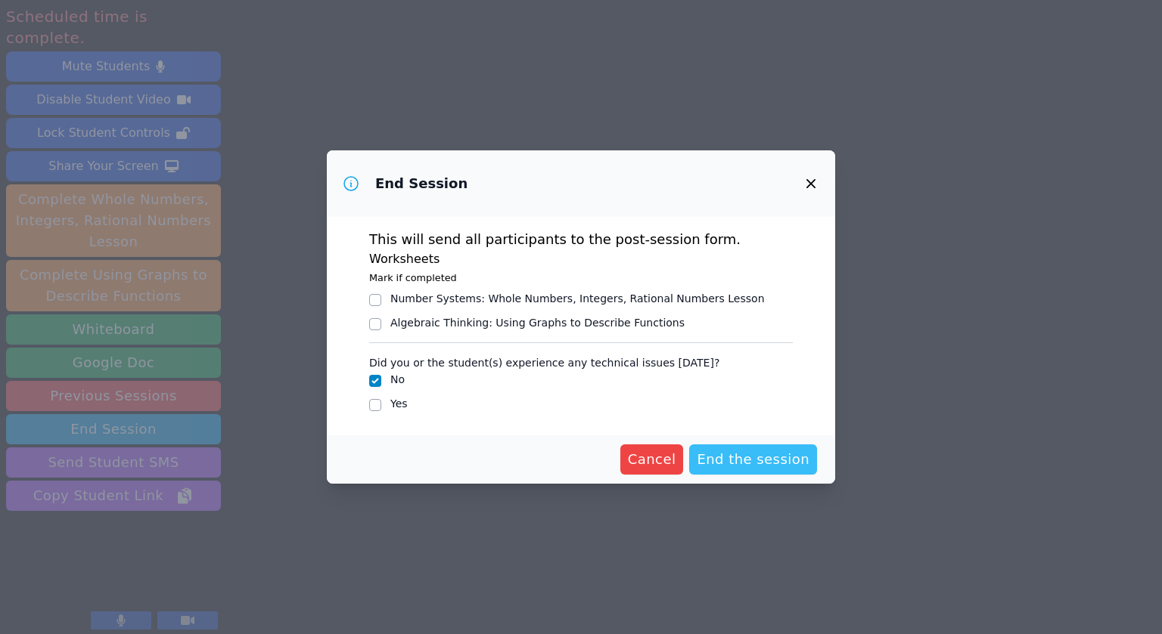
click at [747, 459] on span "End the session" at bounding box center [753, 459] width 113 height 21
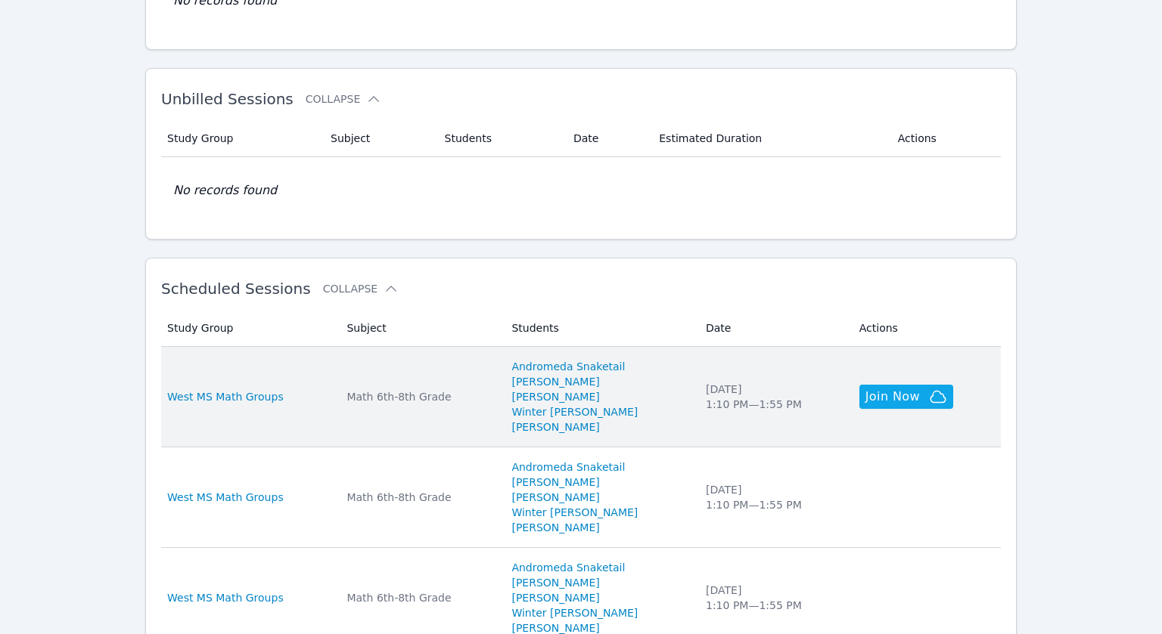
scroll to position [204, 0]
click at [328, 396] on div "West MS Math Groups" at bounding box center [247, 396] width 161 height 15
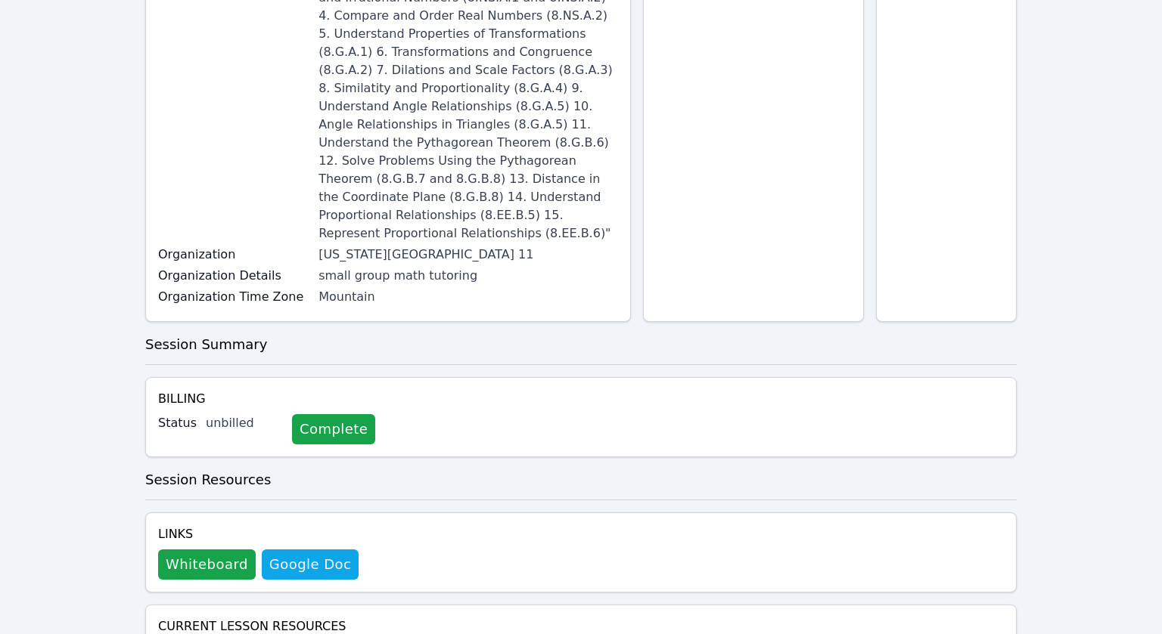
scroll to position [320, 0]
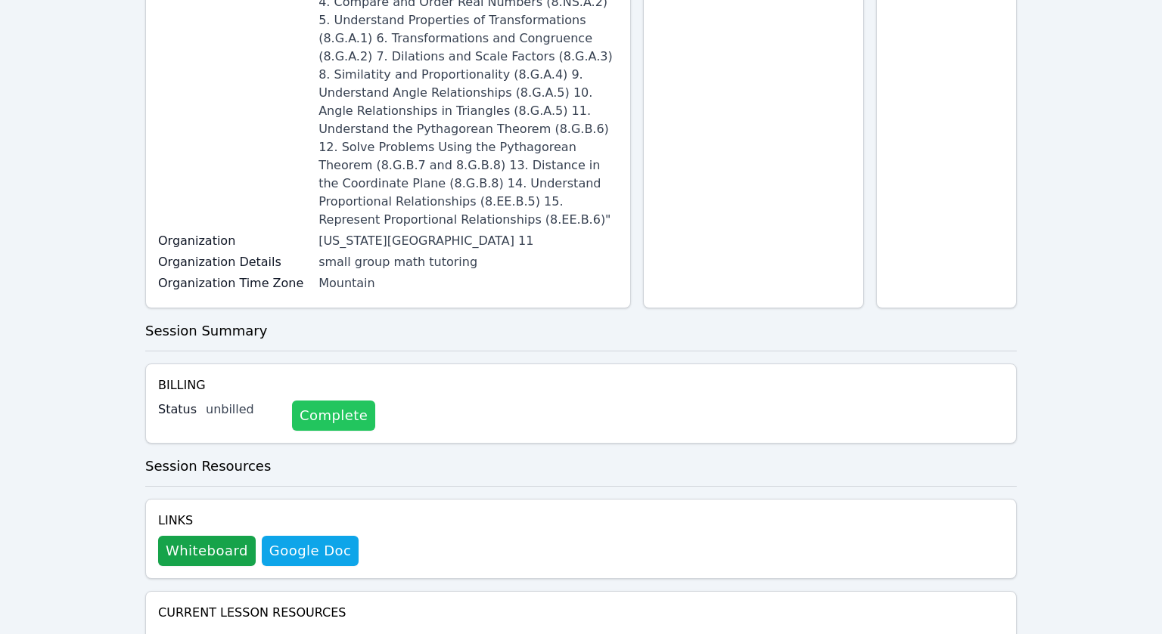
click at [328, 401] on link "Complete" at bounding box center [333, 416] width 83 height 30
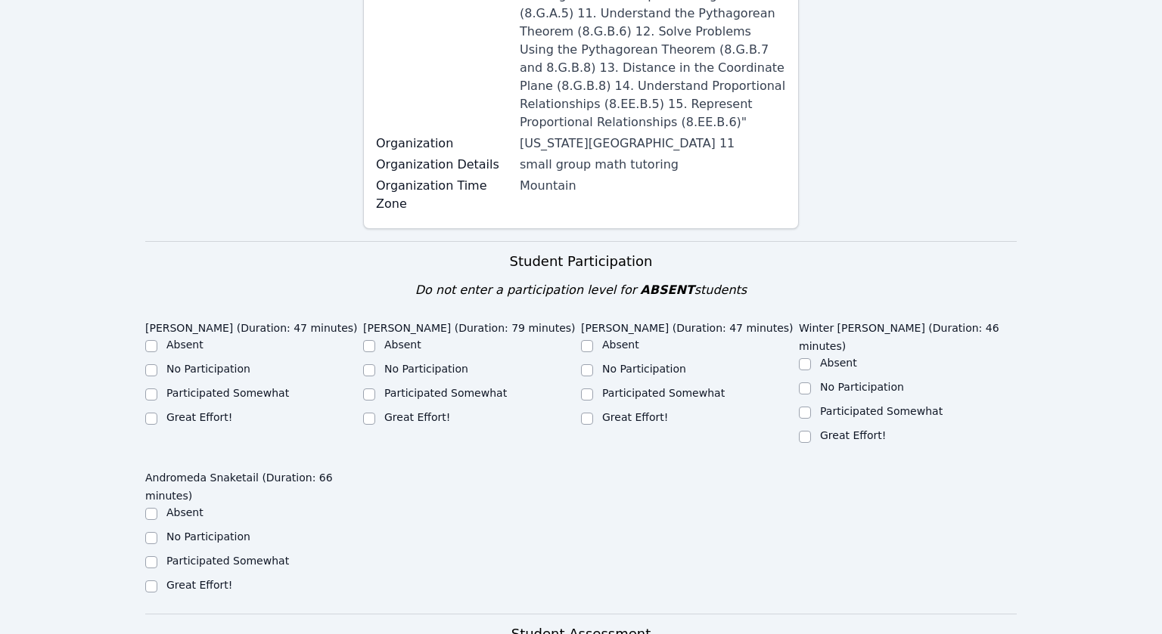
scroll to position [514, 0]
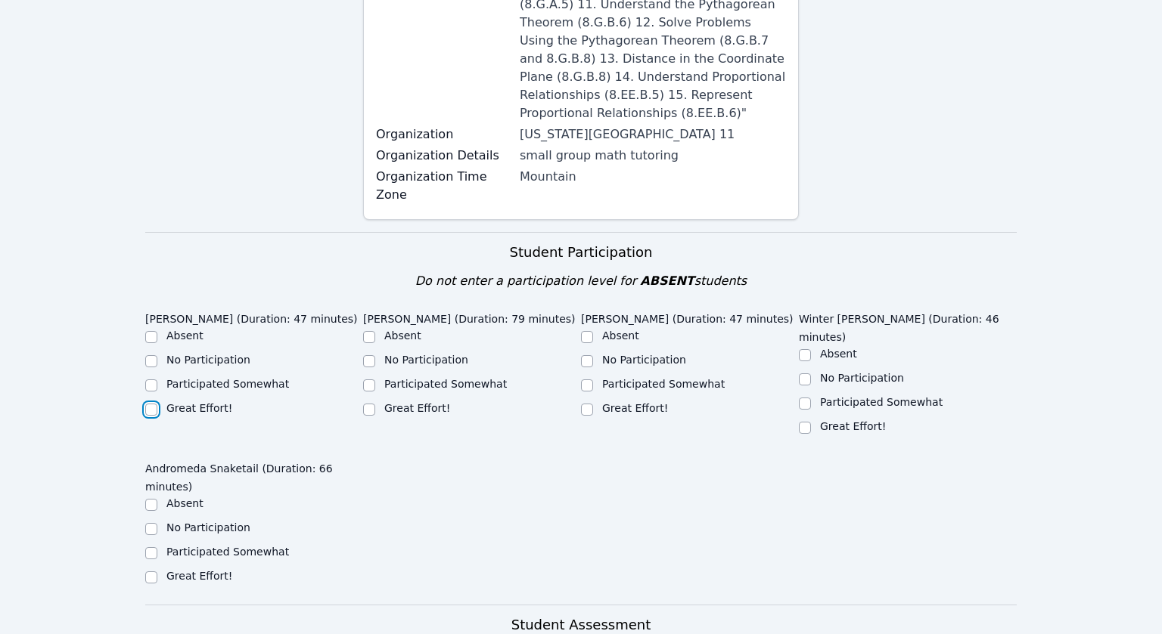
click at [149, 404] on input "Great Effort!" at bounding box center [151, 410] width 12 height 12
checkbox input "true"
click at [368, 404] on input "Great Effort!" at bounding box center [369, 410] width 12 height 12
checkbox input "true"
click at [585, 404] on input "Great Effort!" at bounding box center [587, 410] width 12 height 12
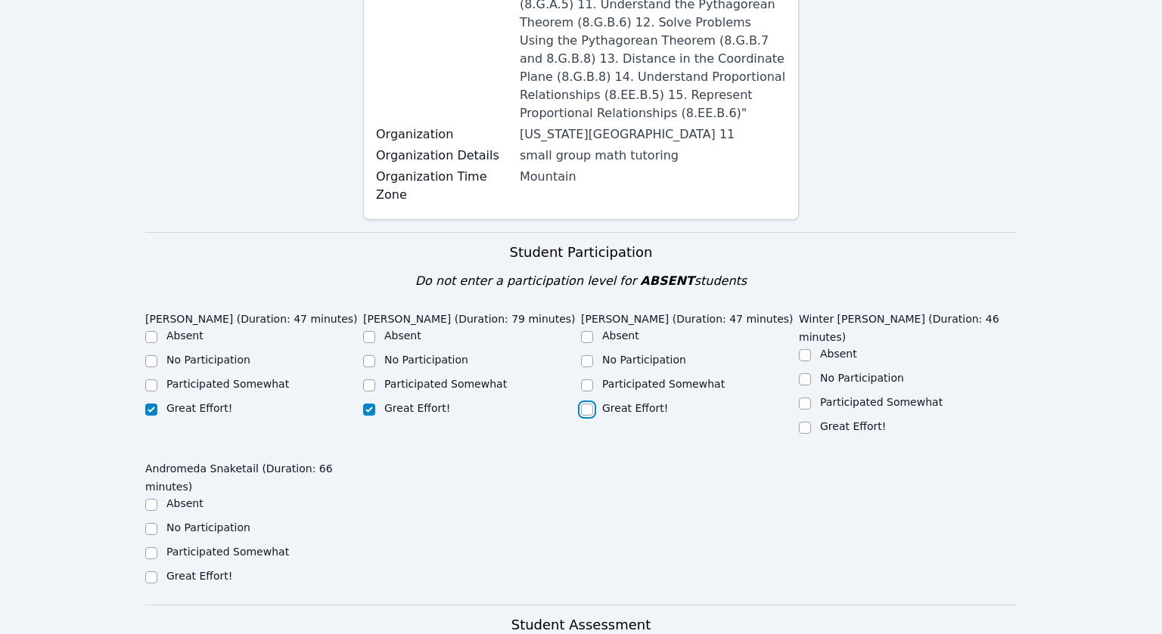
checkbox input "true"
click at [803, 422] on input "Great Effort!" at bounding box center [805, 428] width 12 height 12
checkbox input "true"
click at [151, 572] on input "Great Effort!" at bounding box center [151, 578] width 12 height 12
checkbox input "true"
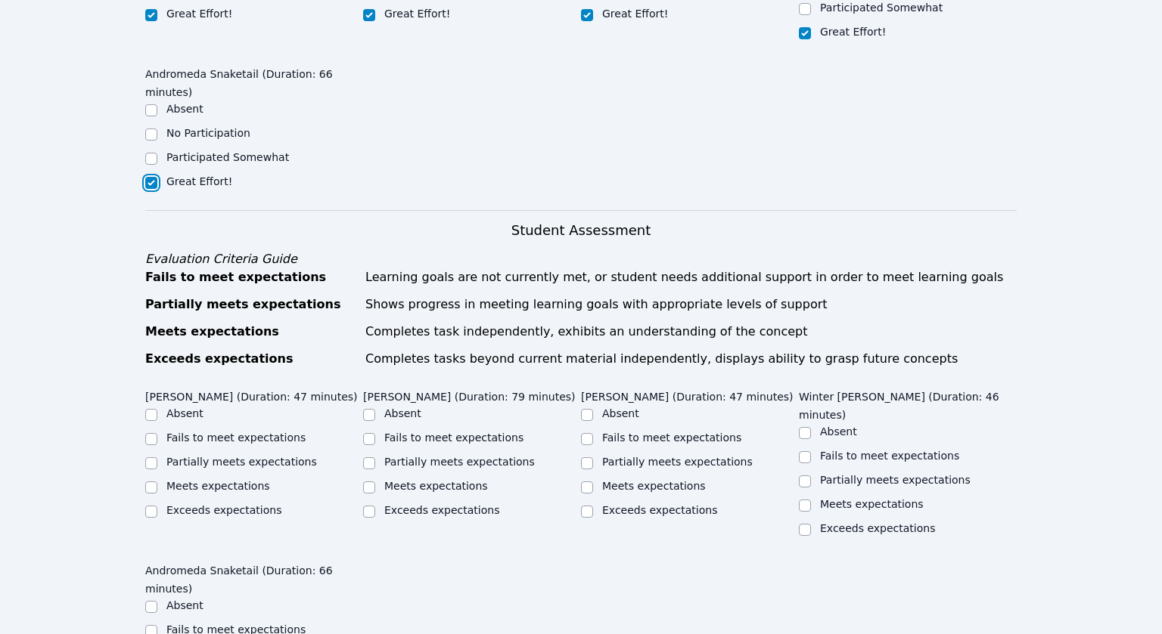
scroll to position [920, 0]
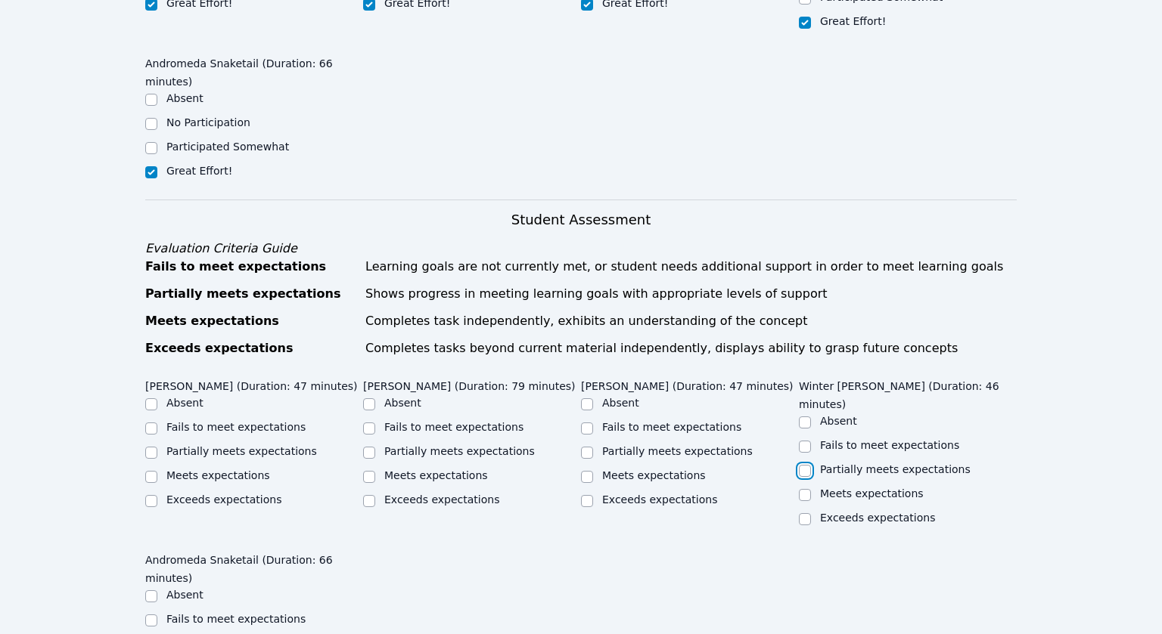
click at [803, 465] on input "Partially meets expectations" at bounding box center [805, 471] width 12 height 12
checkbox input "true"
click at [588, 471] on input "Meets expectations" at bounding box center [587, 477] width 12 height 12
checkbox input "true"
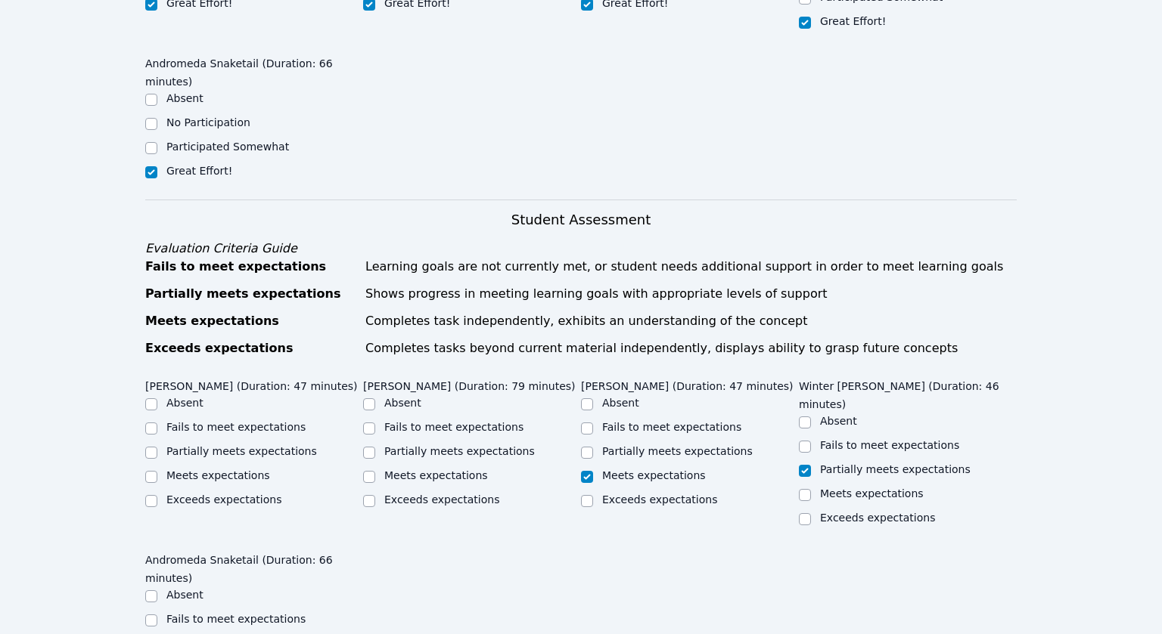
checkbox input "true"
click at [588, 447] on input "Partially meets expectations" at bounding box center [587, 453] width 12 height 12
checkbox input "true"
checkbox input "false"
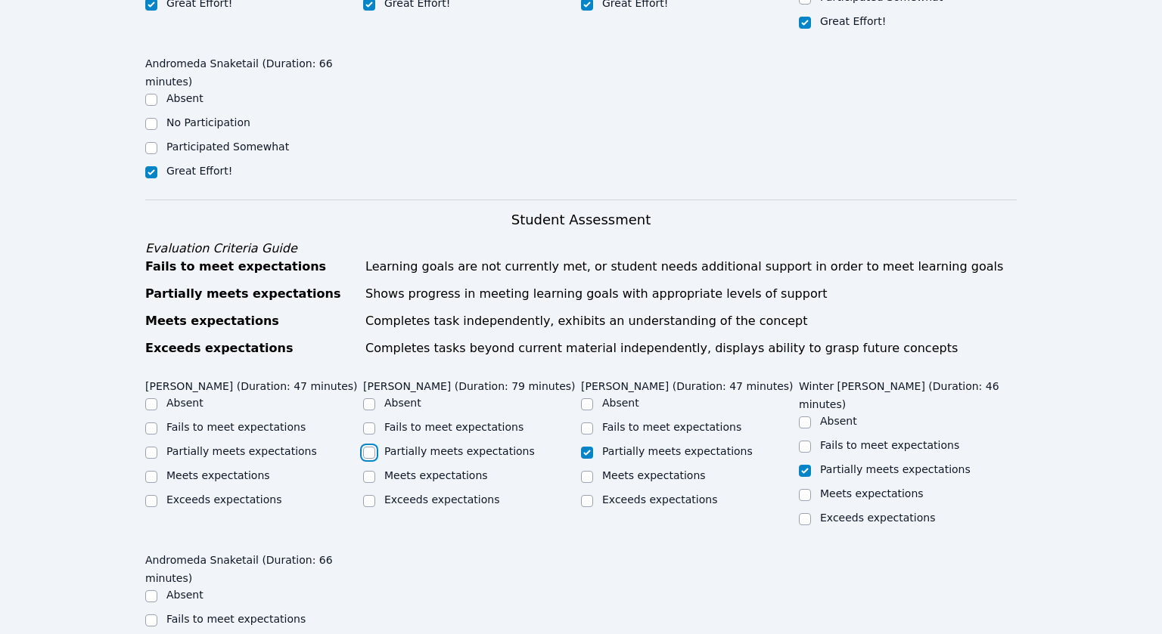
click at [367, 447] on input "Partially meets expectations" at bounding box center [369, 453] width 12 height 12
checkbox input "true"
click at [150, 447] on input "Partially meets expectations" at bounding box center [151, 453] width 12 height 12
checkbox input "true"
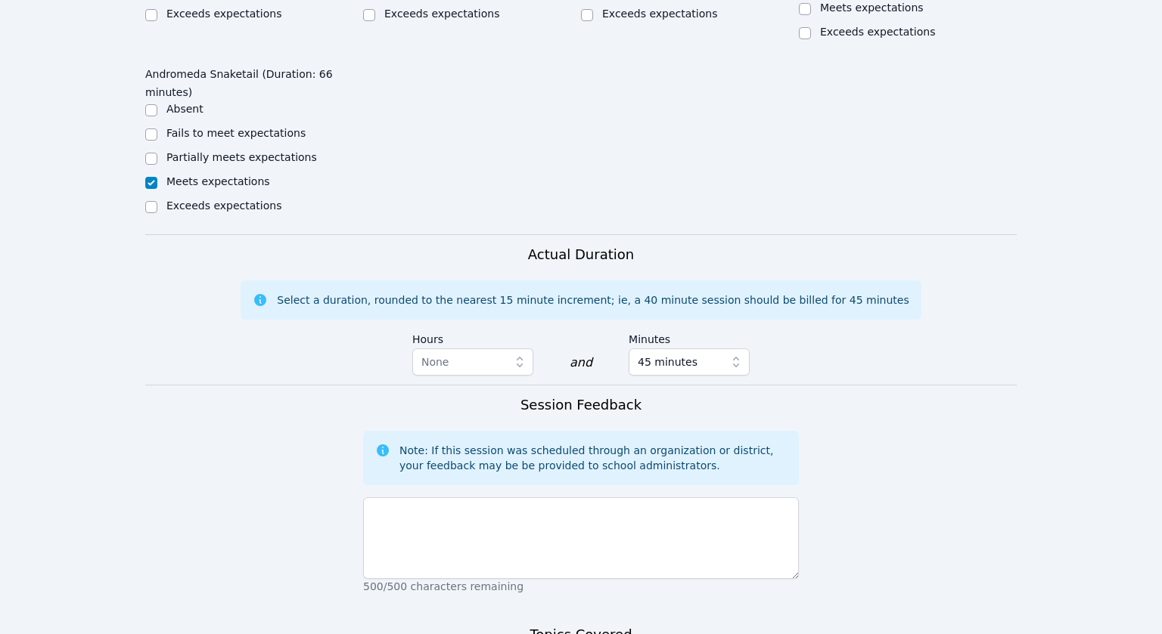
scroll to position [1420, 0]
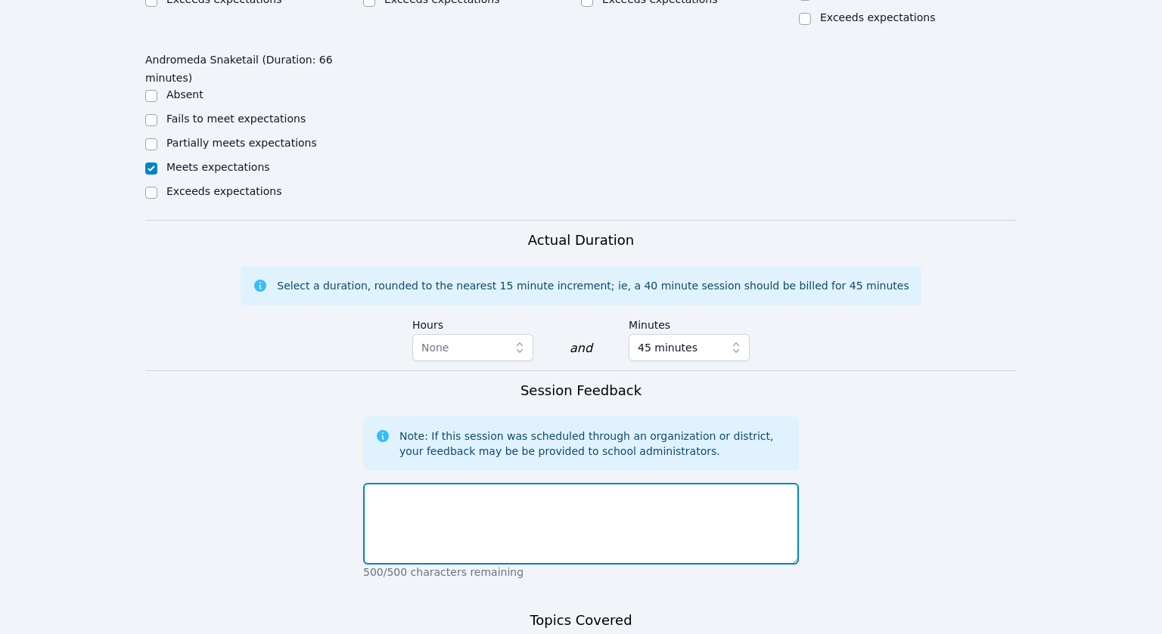
click at [486, 483] on textarea at bounding box center [581, 524] width 436 height 82
type textarea "S"
click at [555, 483] on textarea "Started lesson on" at bounding box center [581, 524] width 436 height 82
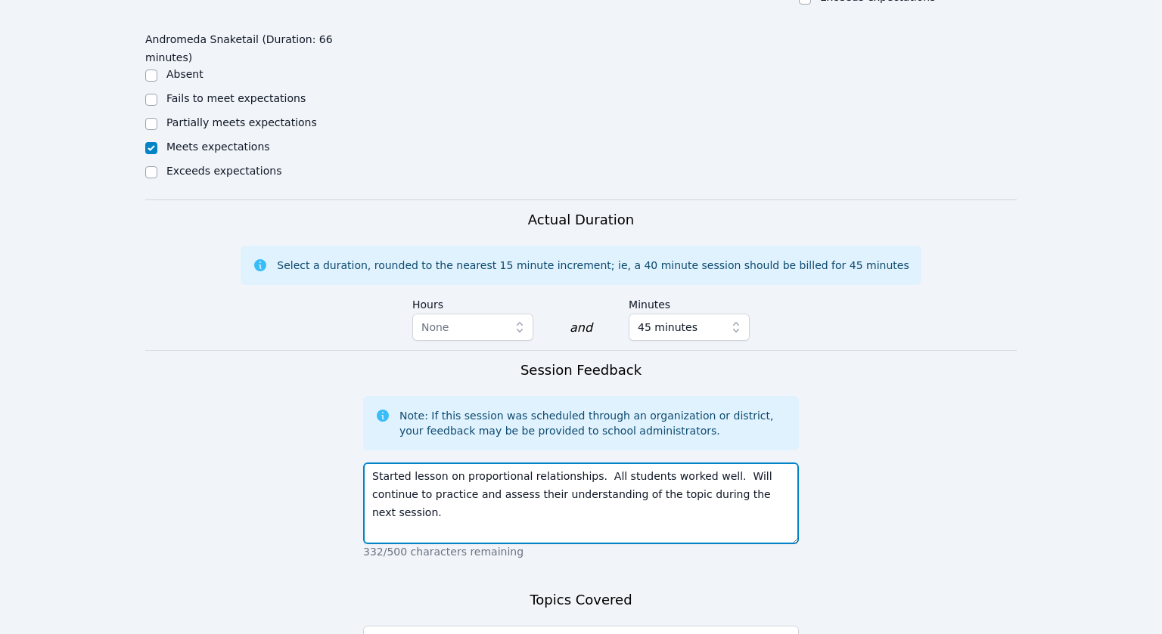
scroll to position [1443, 0]
type textarea "Started lesson on proportional relationships. All students worked well. Will co…"
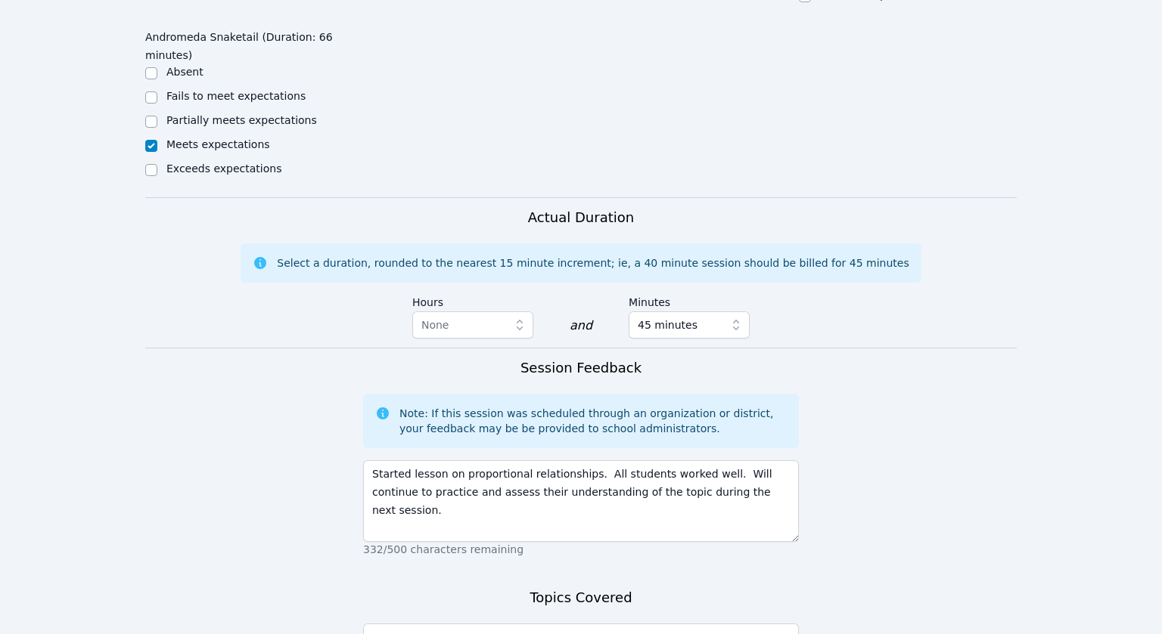
click at [864, 549] on form "Student Participation Do not enter a participation level for ABSENT students Je…" at bounding box center [580, 53] width 871 height 1500
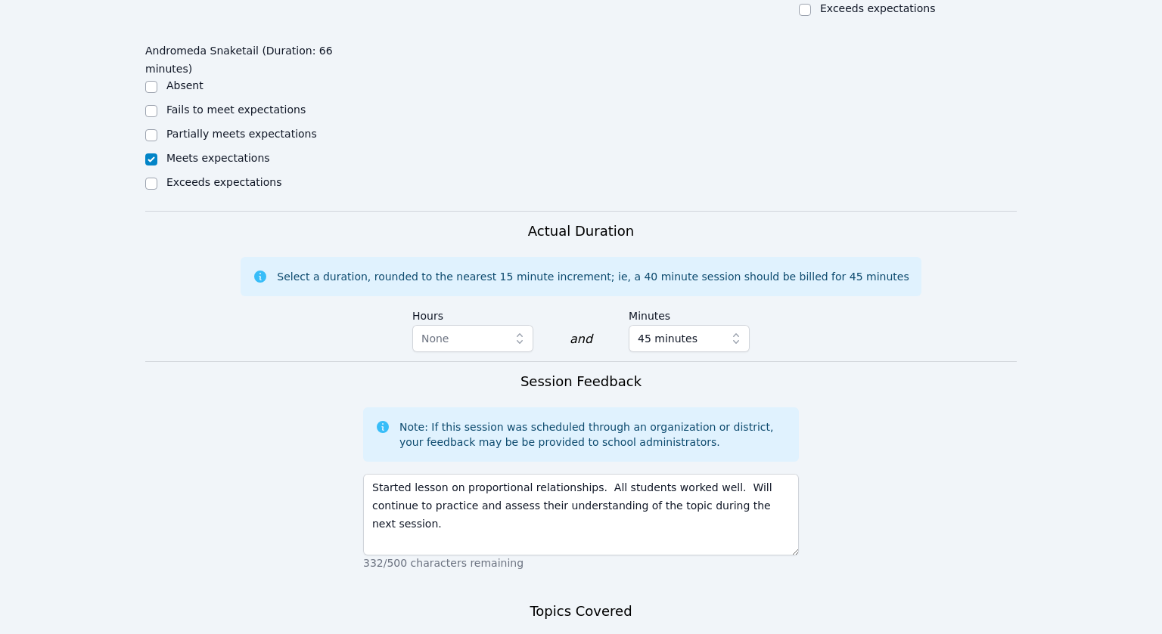
scroll to position [1428, 0]
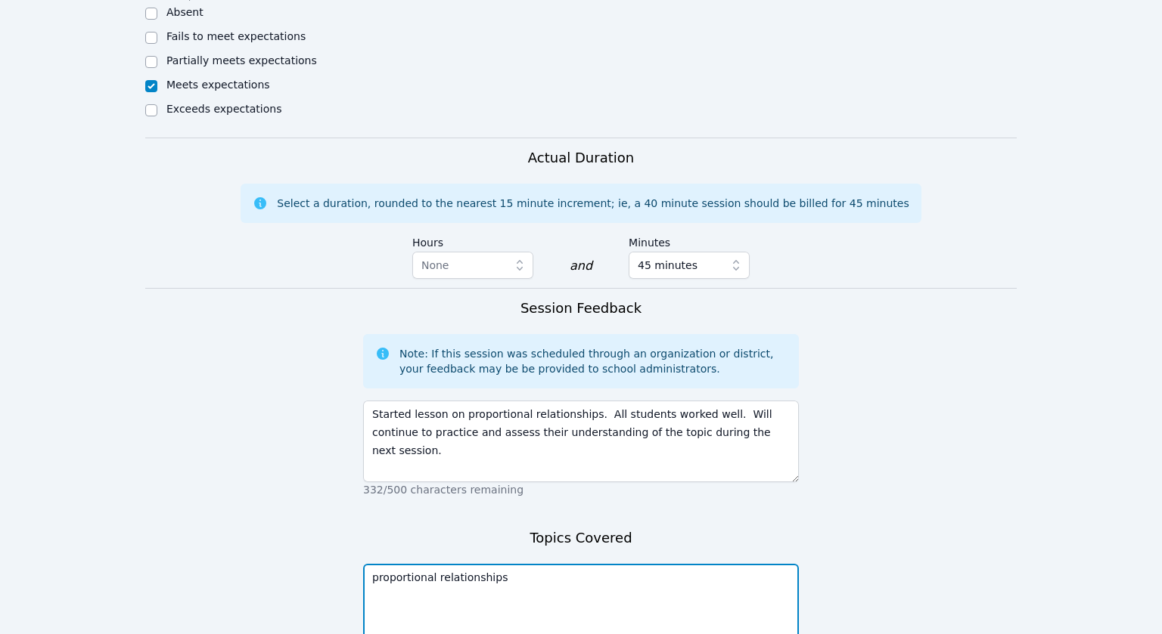
scroll to position [1507, 0]
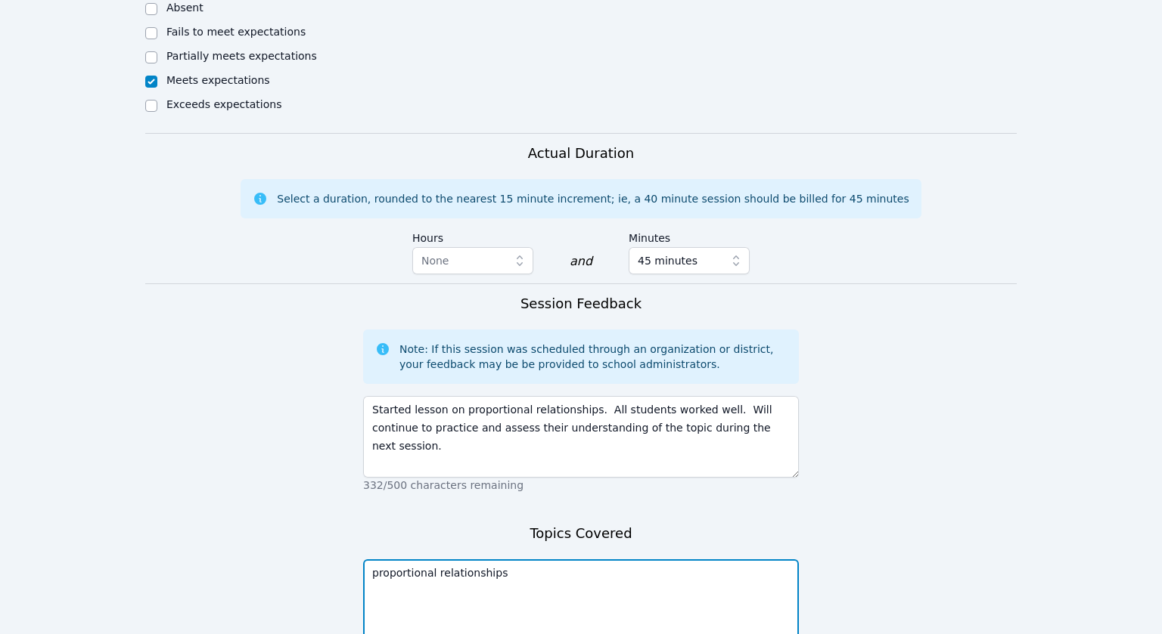
type textarea "proportional relationships"
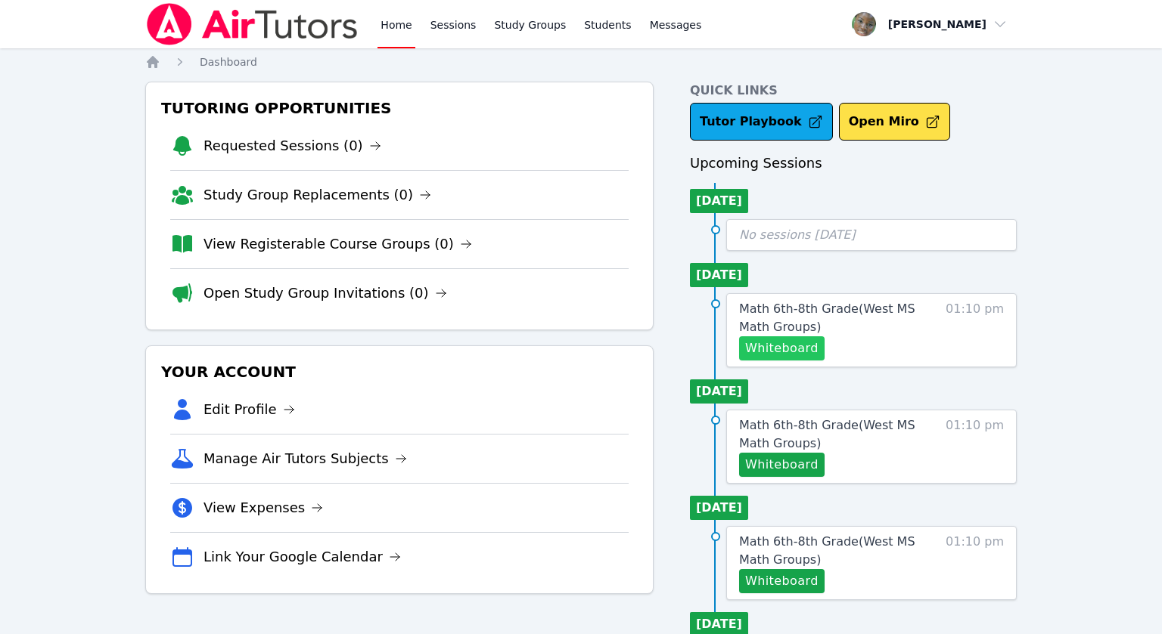
click at [787, 349] on button "Whiteboard" at bounding box center [781, 349] width 85 height 24
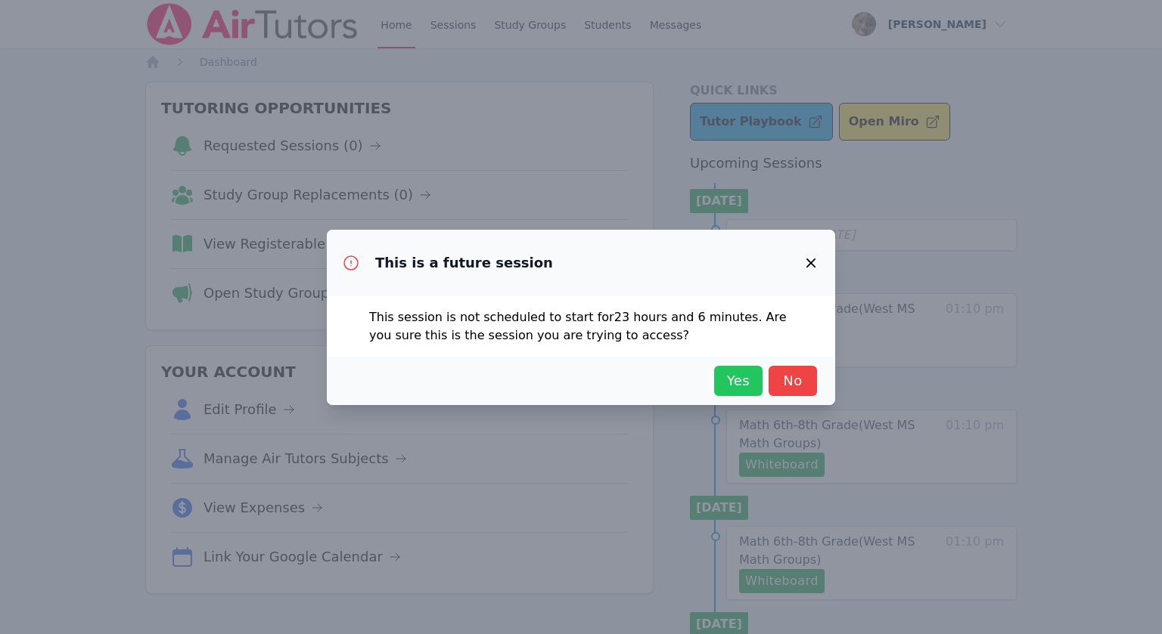
click at [740, 377] on span "Yes" at bounding box center [737, 381] width 33 height 21
